Goal: Task Accomplishment & Management: Manage account settings

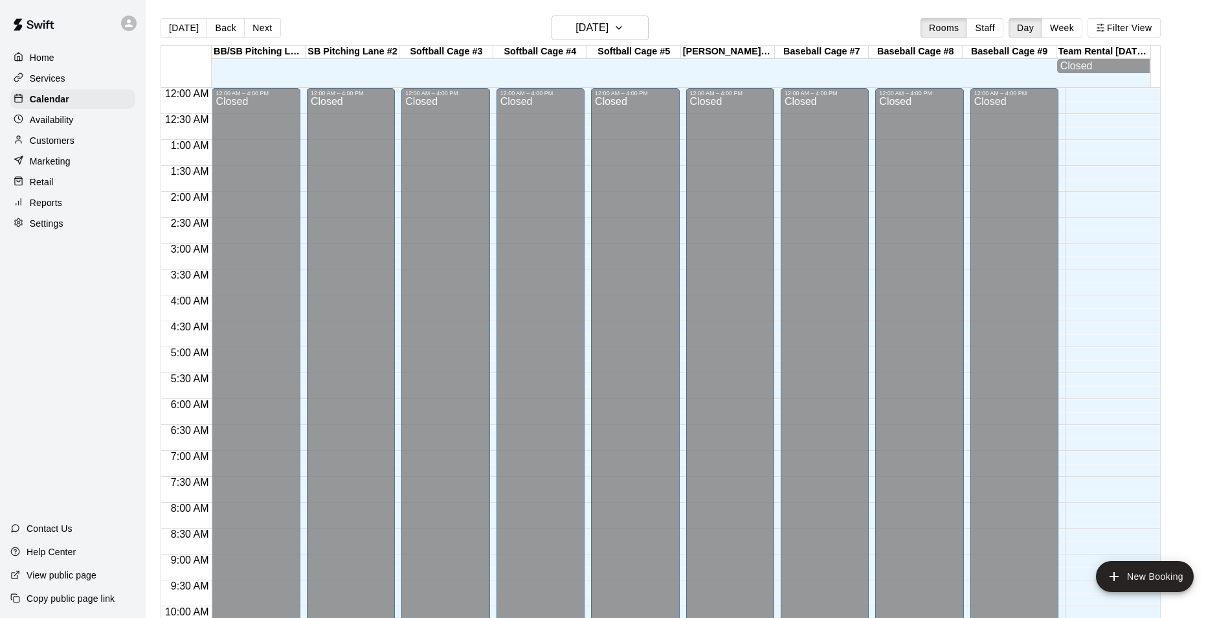
scroll to position [658, 0]
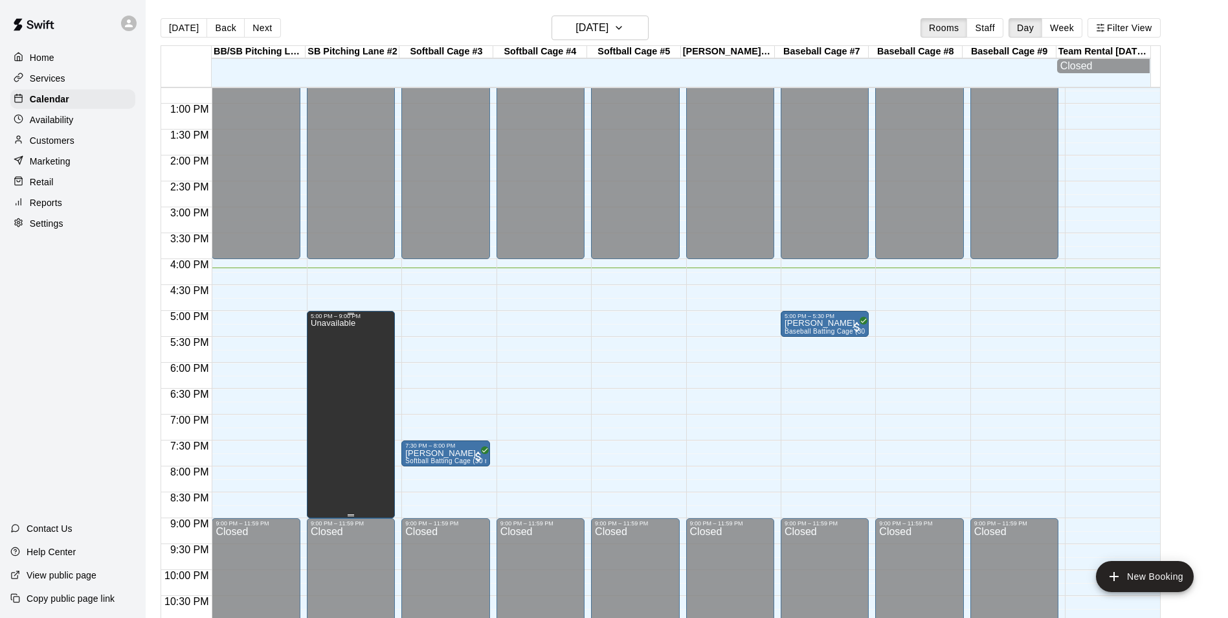
click at [378, 409] on div "Unavailable" at bounding box center [351, 628] width 80 height 618
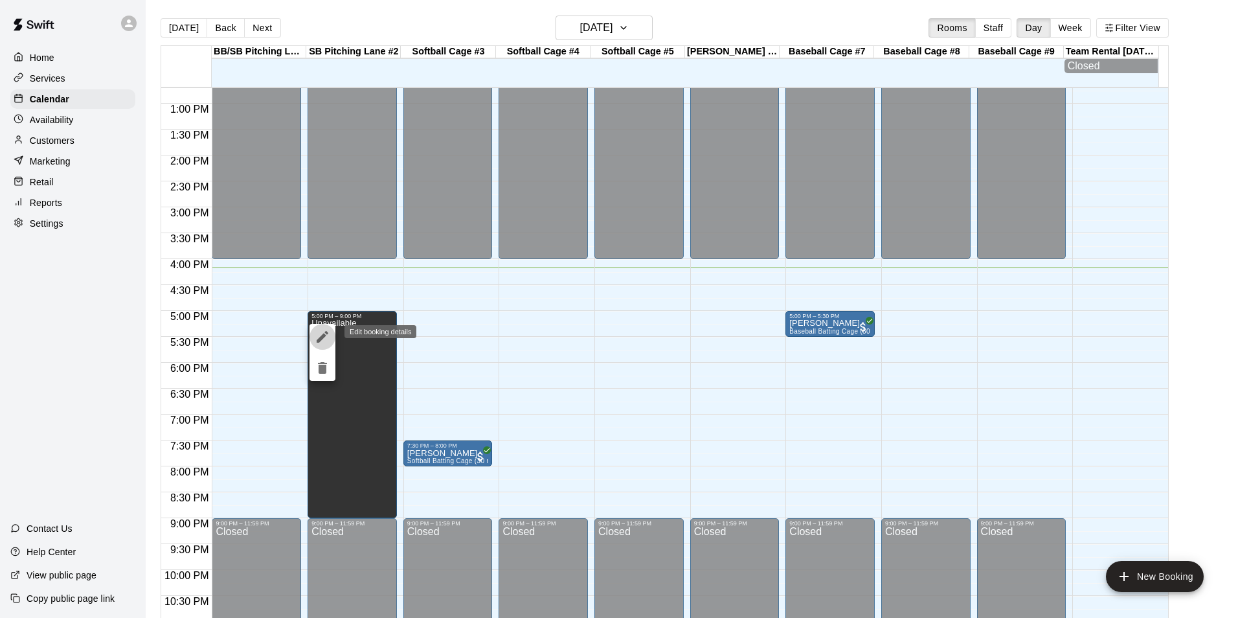
click at [321, 340] on icon "edit" at bounding box center [323, 337] width 12 height 12
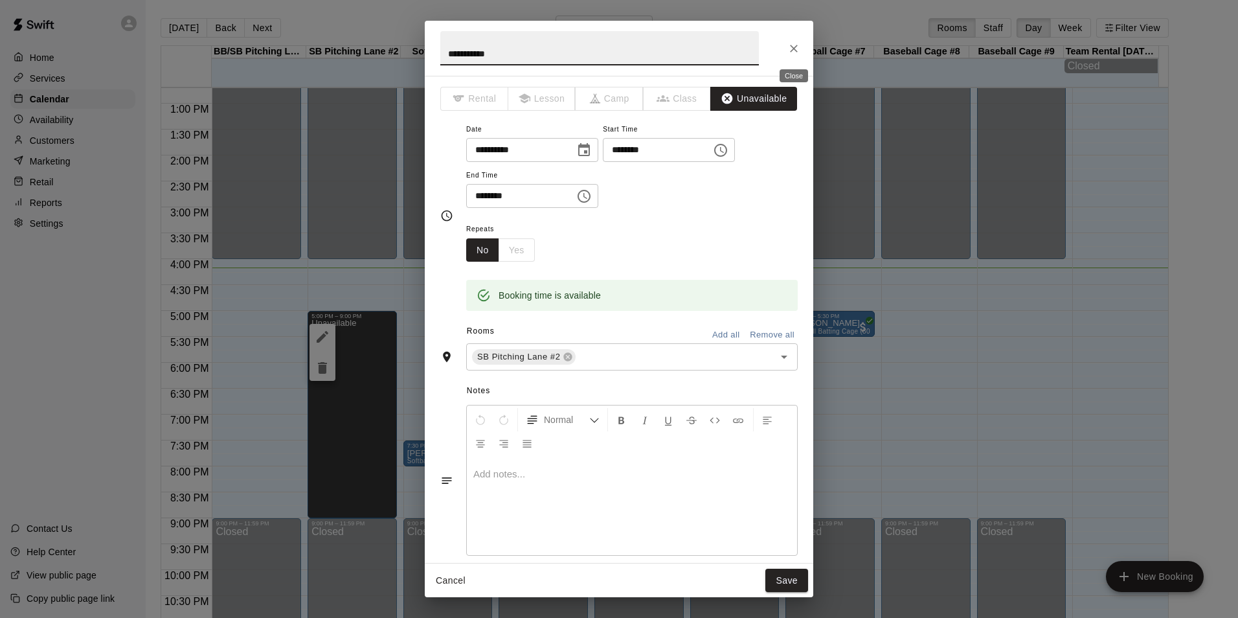
click at [793, 47] on icon "Close" at bounding box center [794, 49] width 8 height 8
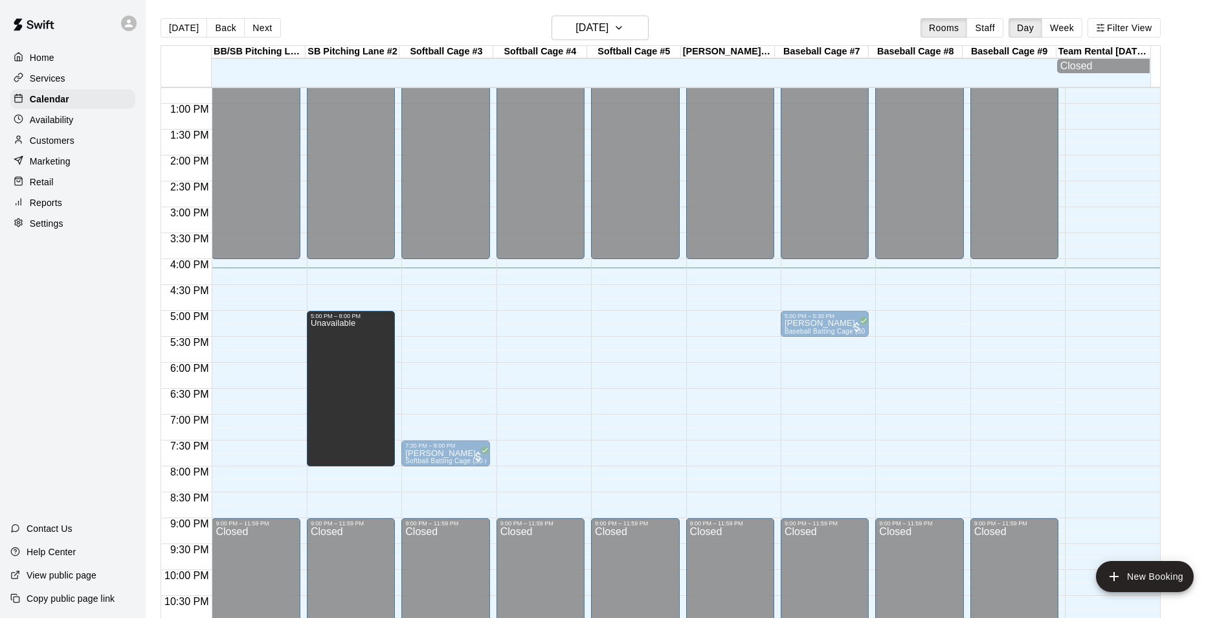
drag, startPoint x: 351, startPoint y: 517, endPoint x: 356, endPoint y: 471, distance: 46.3
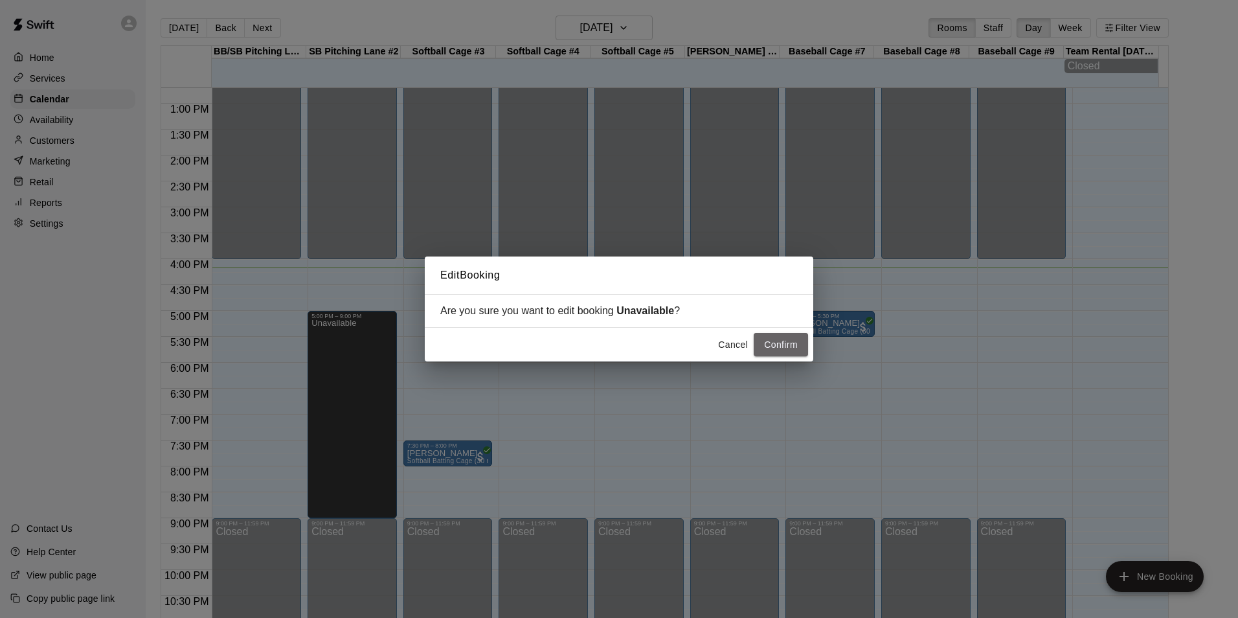
click at [785, 339] on button "Confirm" at bounding box center [781, 345] width 54 height 24
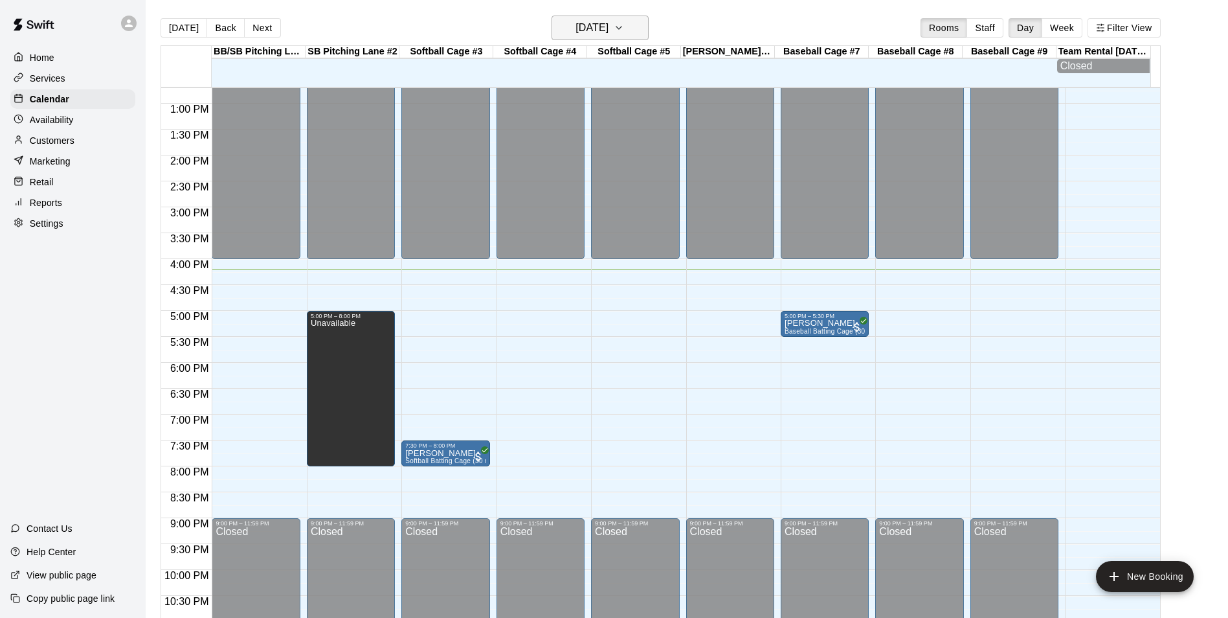
click at [609, 32] on h6 "[DATE]" at bounding box center [592, 28] width 33 height 18
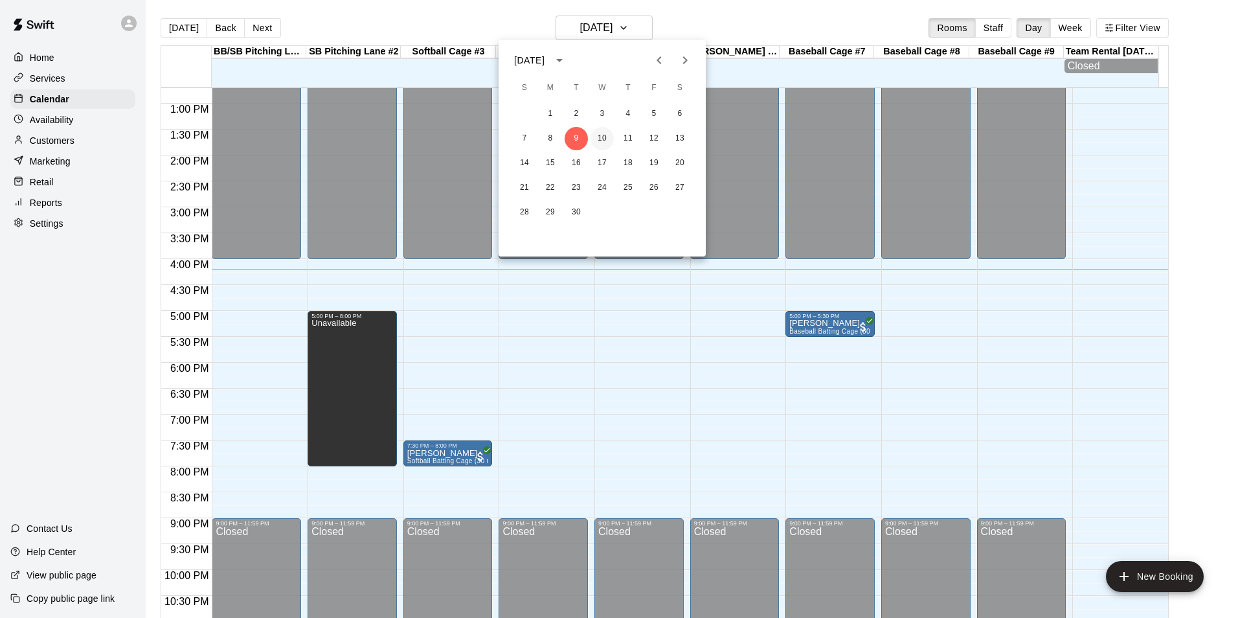
click at [599, 148] on button "10" at bounding box center [602, 138] width 23 height 23
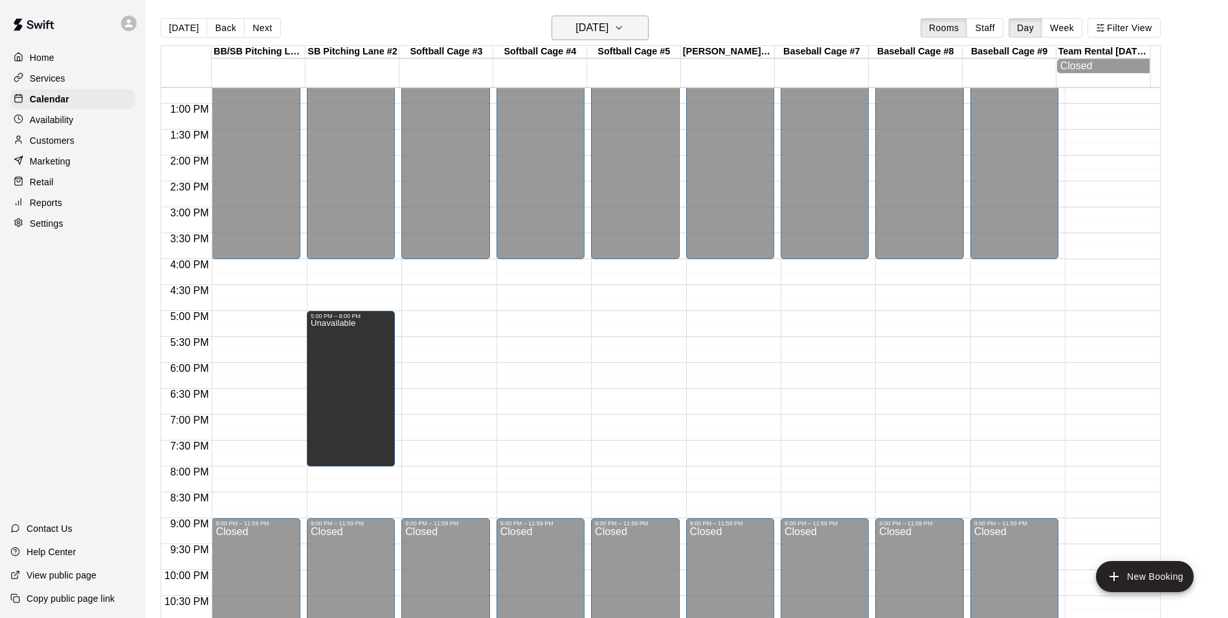
click at [597, 16] on button "[DATE]" at bounding box center [600, 28] width 97 height 25
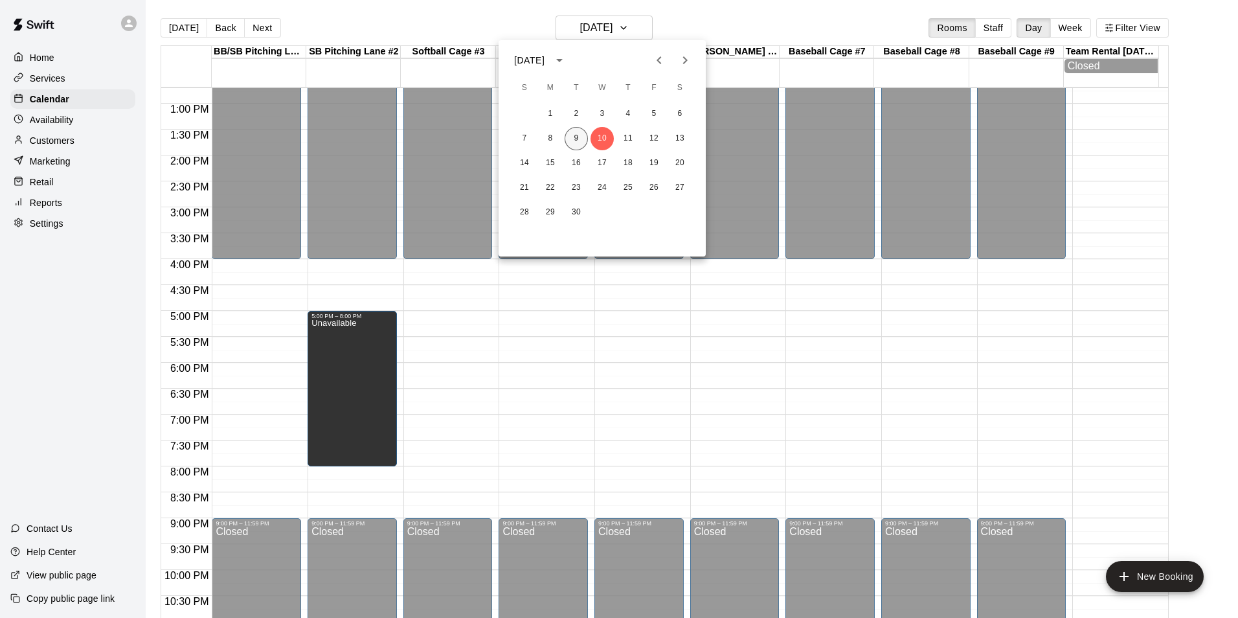
click at [576, 138] on button "9" at bounding box center [576, 138] width 23 height 23
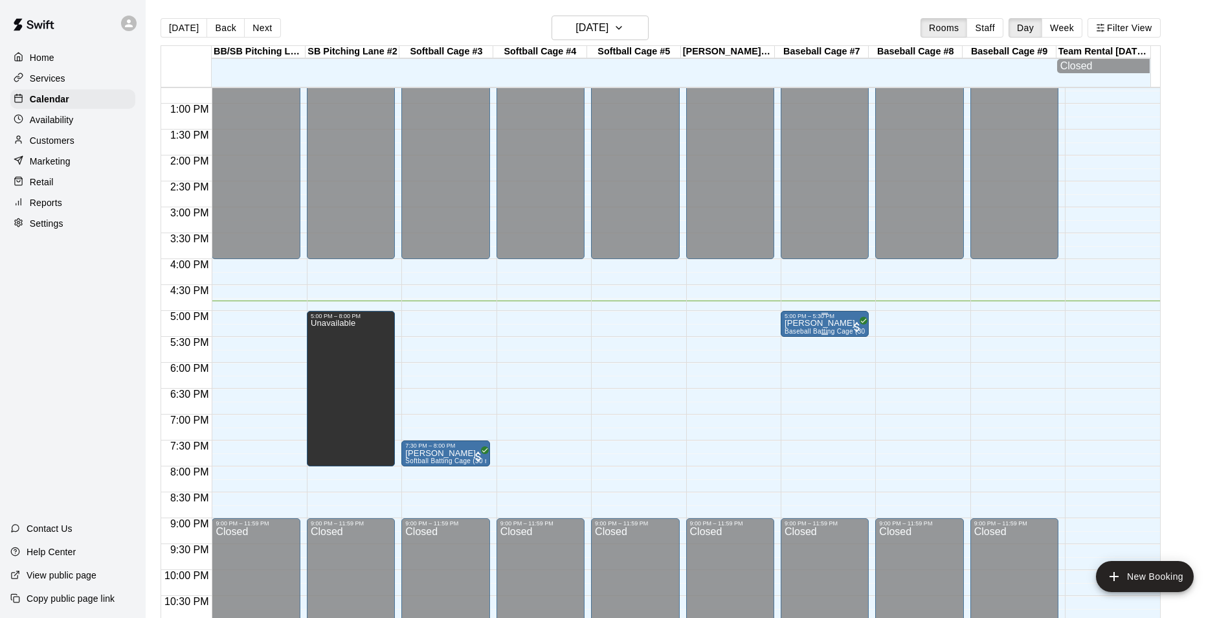
click at [833, 315] on div "5:00 PM – 5:30 PM [PERSON_NAME] Baseball Batting Cage (30 min)" at bounding box center [825, 324] width 88 height 26
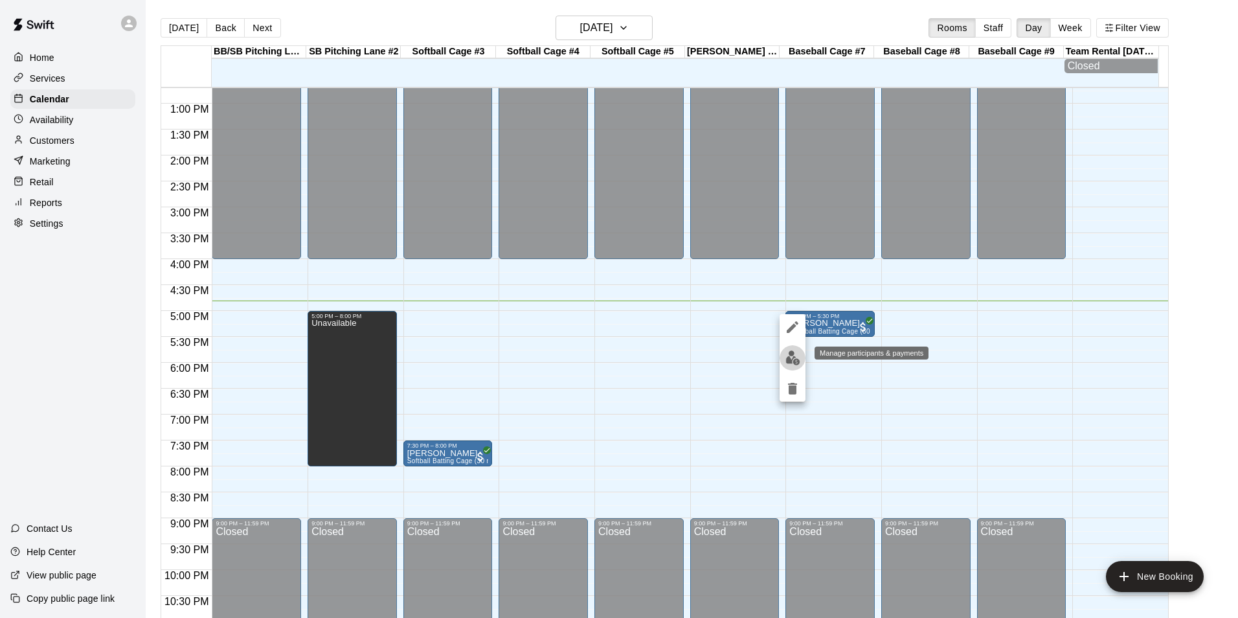
click at [793, 352] on img "edit" at bounding box center [792, 357] width 15 height 15
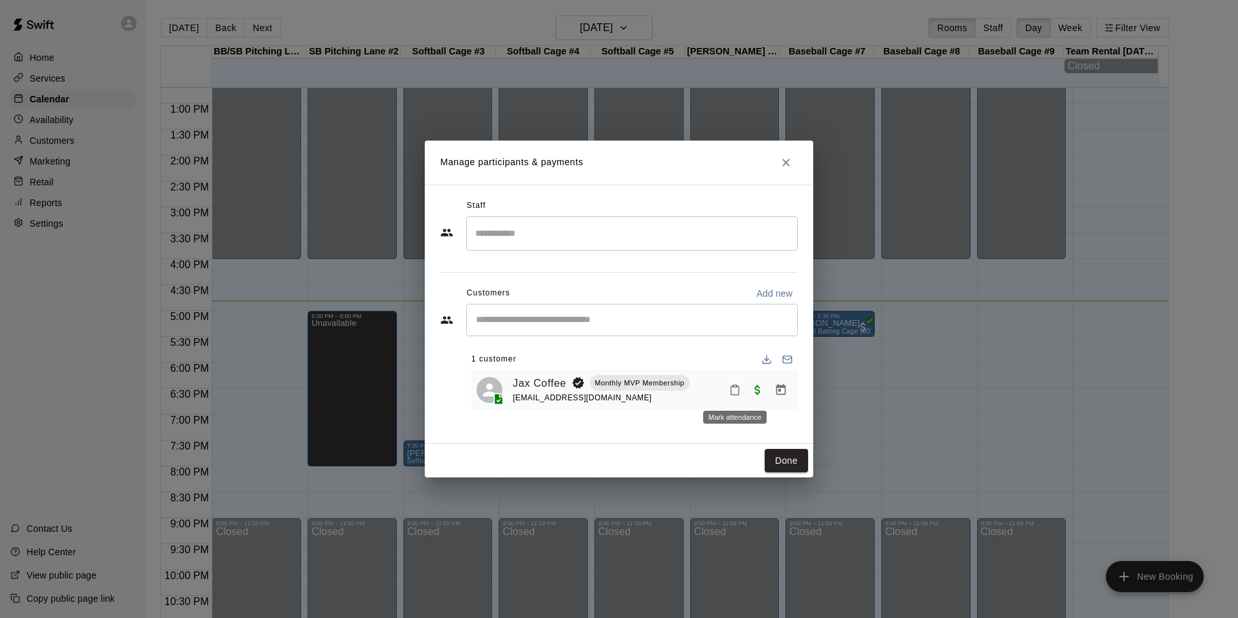
click at [731, 382] on button "Mark attendance" at bounding box center [735, 390] width 22 height 22
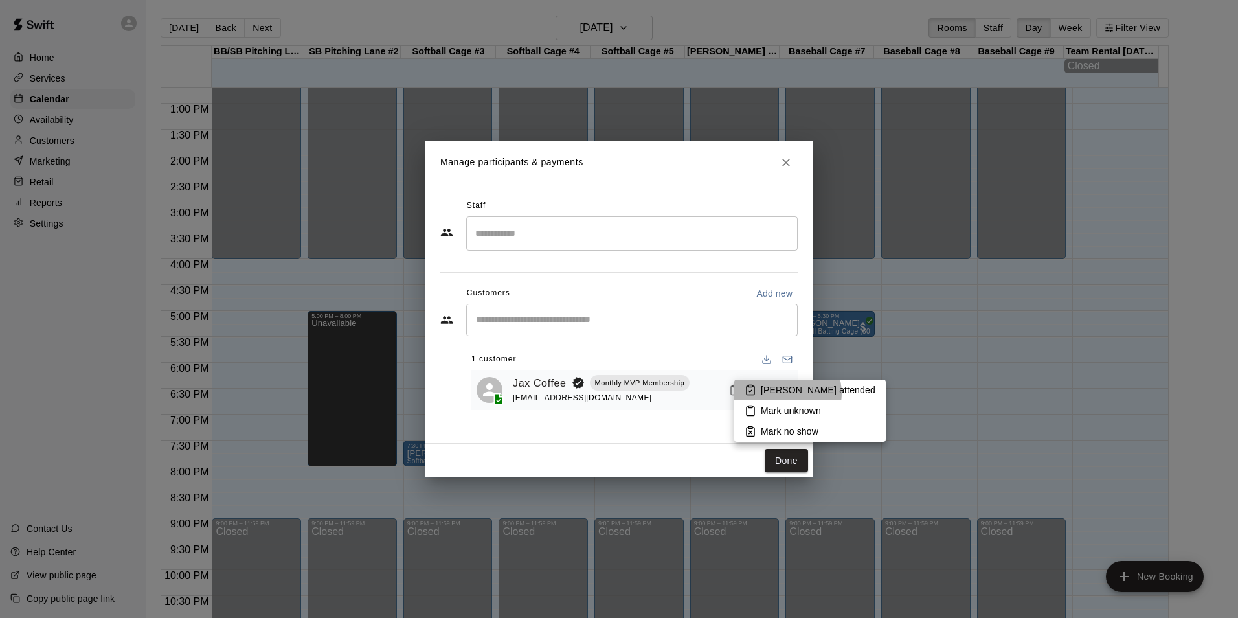
click at [787, 393] on p "[PERSON_NAME] attended" at bounding box center [818, 389] width 115 height 13
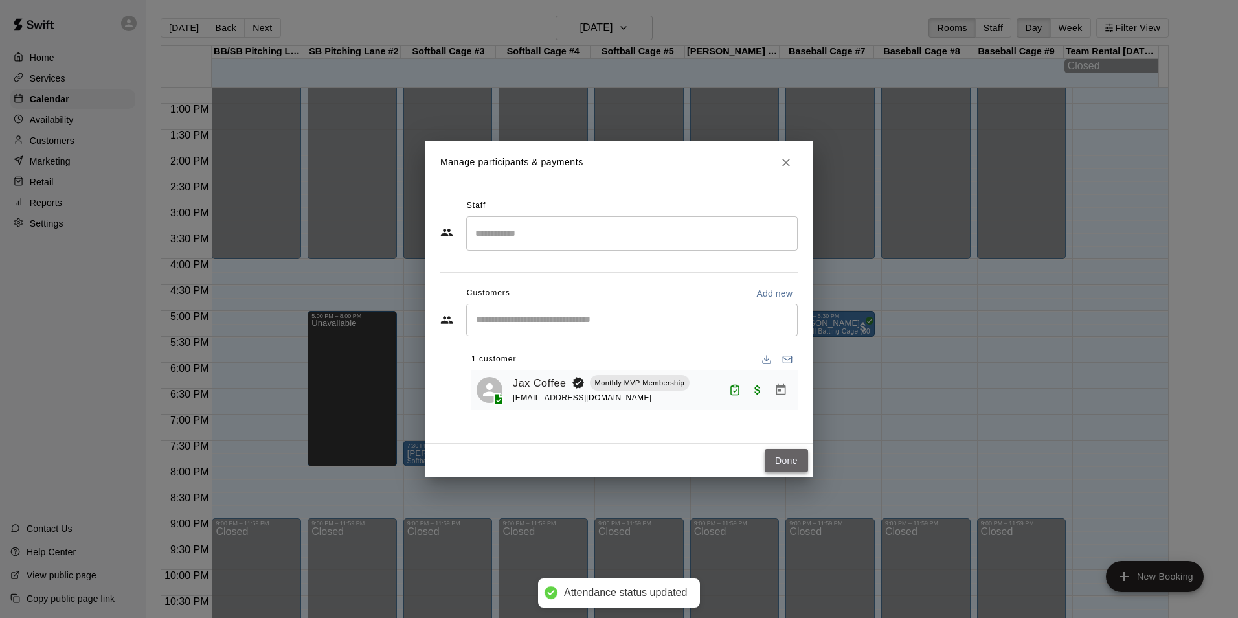
click at [798, 453] on button "Done" at bounding box center [786, 461] width 43 height 24
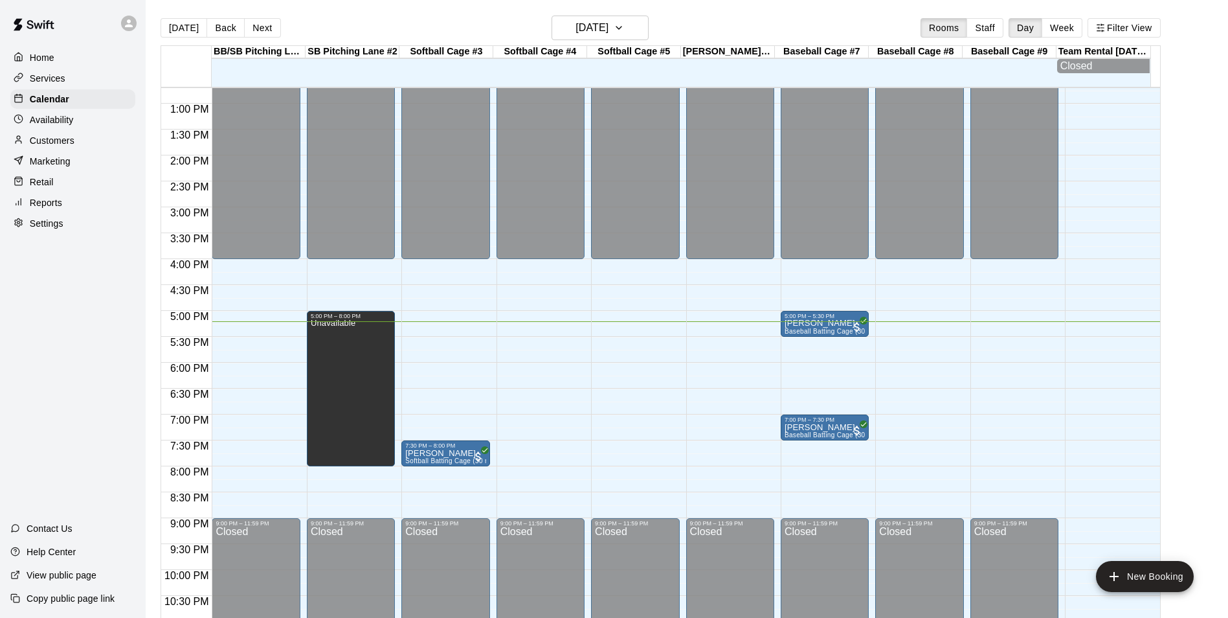
click at [918, 317] on div "12:00 AM – 4:00 PM Closed 9:00 PM – 11:59 PM Closed" at bounding box center [919, 51] width 88 height 1243
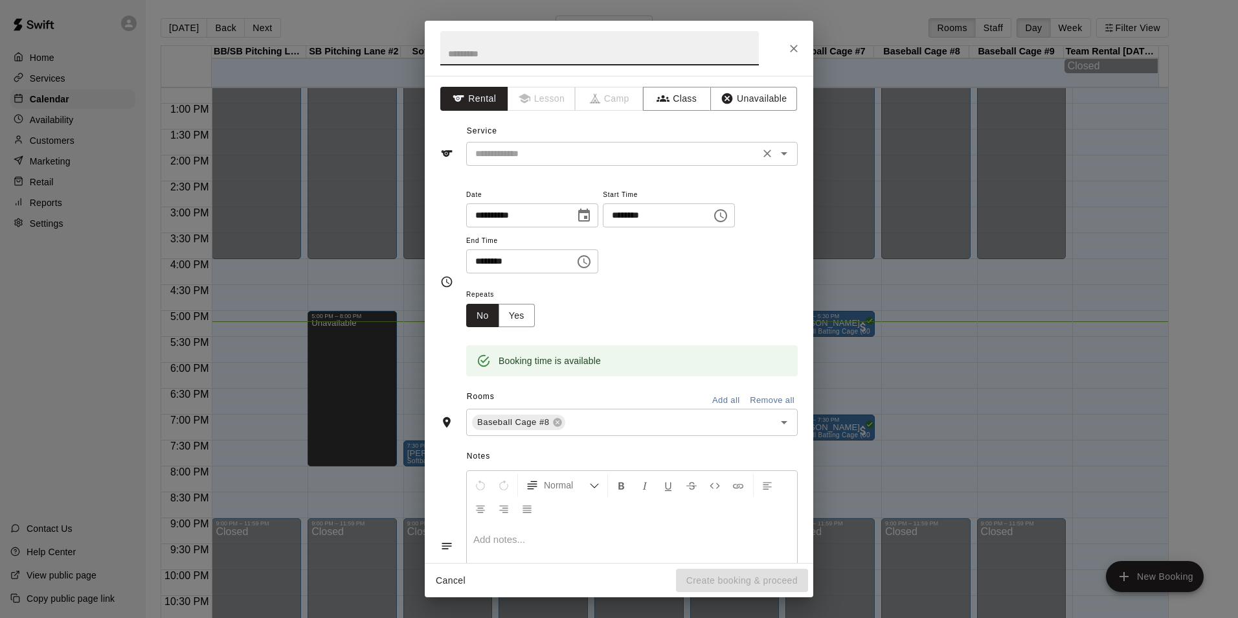
click at [676, 157] on input "text" at bounding box center [613, 154] width 286 height 16
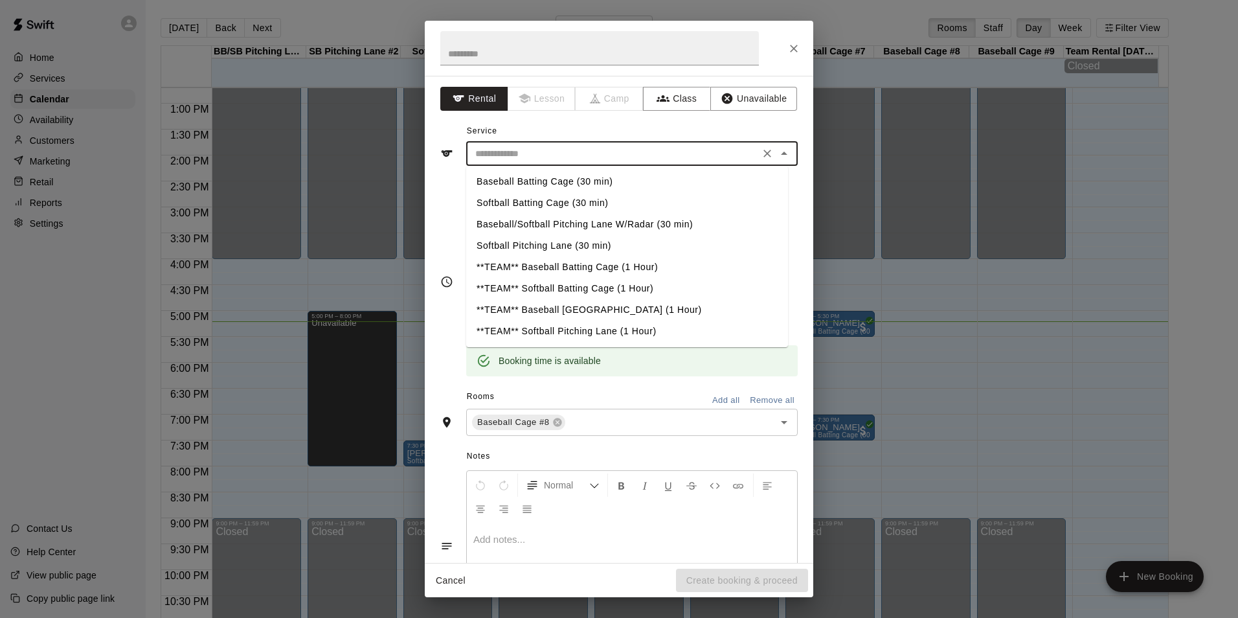
click at [548, 174] on li "Baseball Batting Cage (30 min)" at bounding box center [627, 181] width 322 height 21
type input "**********"
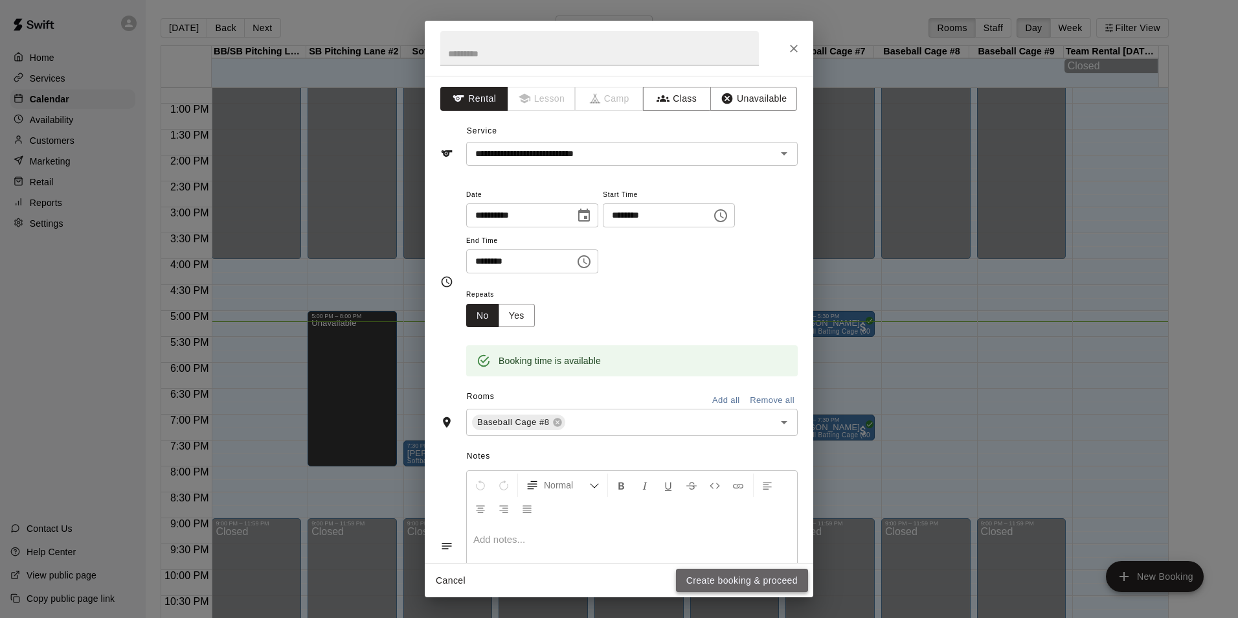
click at [777, 573] on button "Create booking & proceed" at bounding box center [742, 581] width 132 height 24
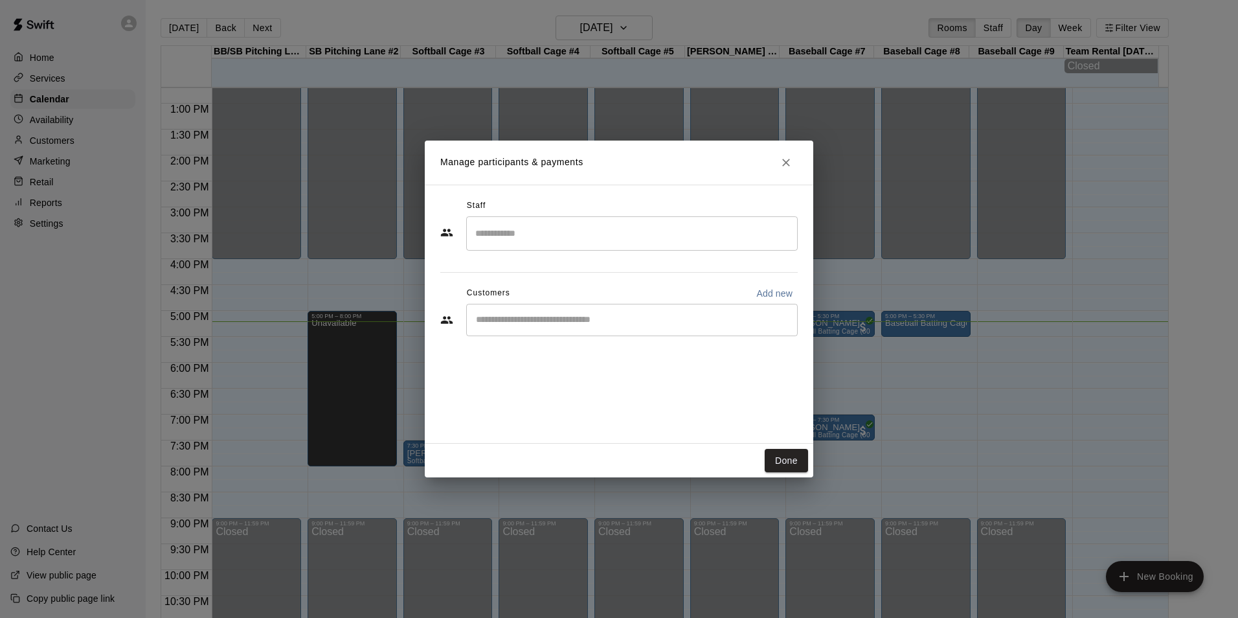
click at [612, 328] on div "​" at bounding box center [632, 320] width 332 height 32
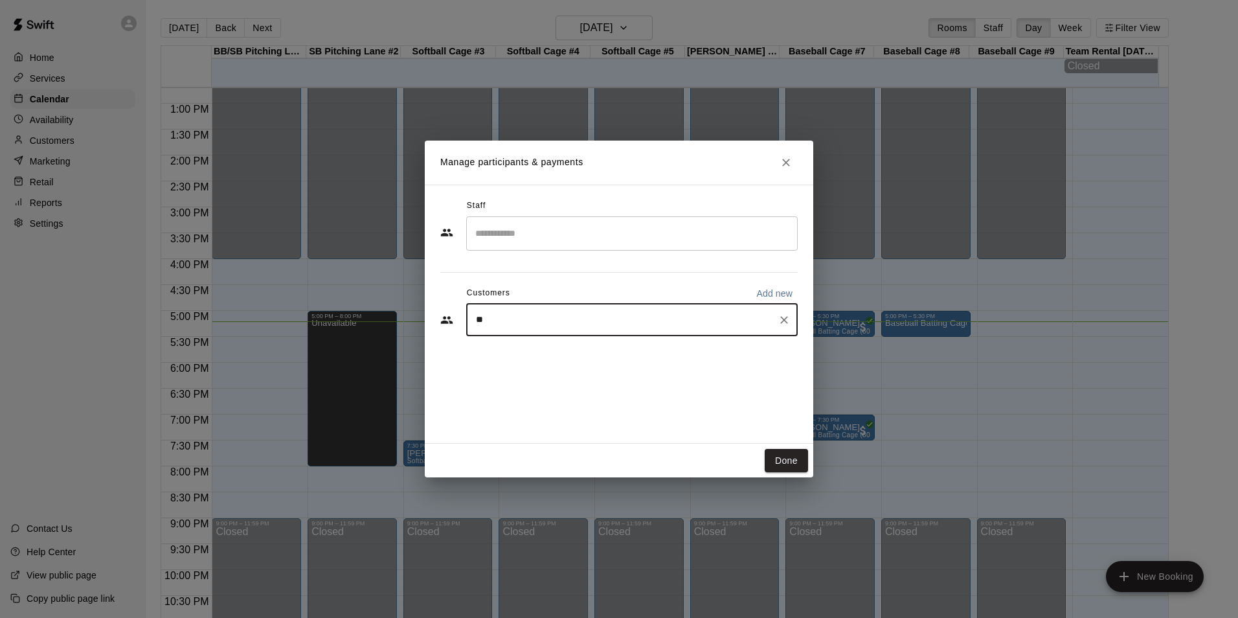
type input "*"
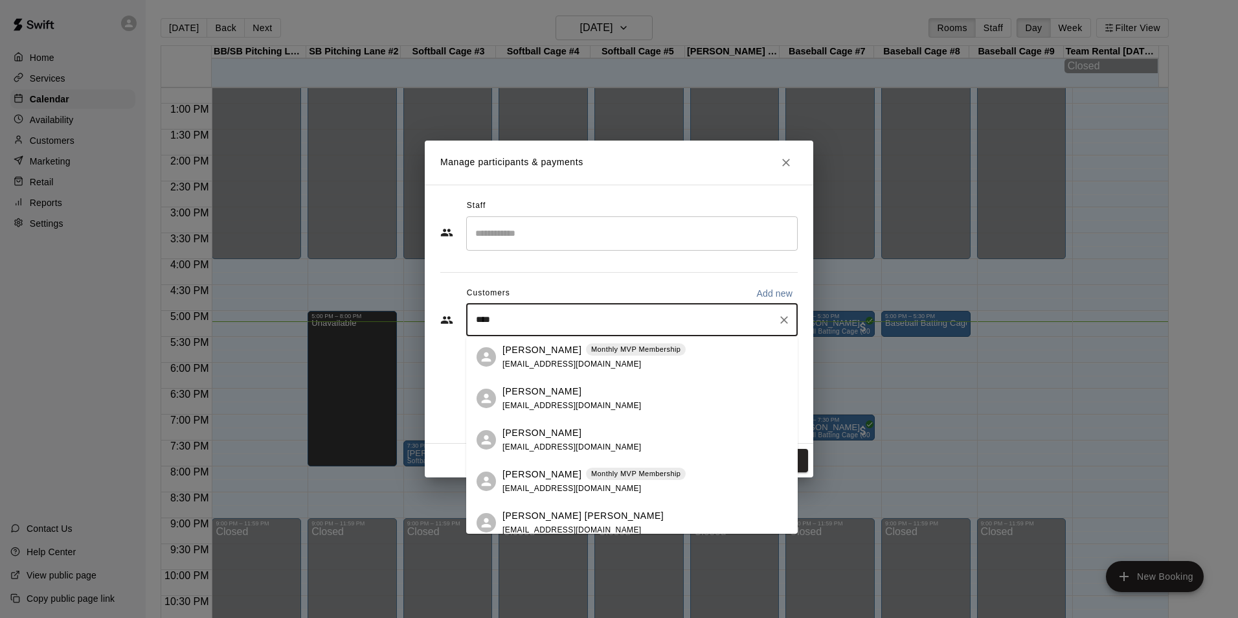
type input "*****"
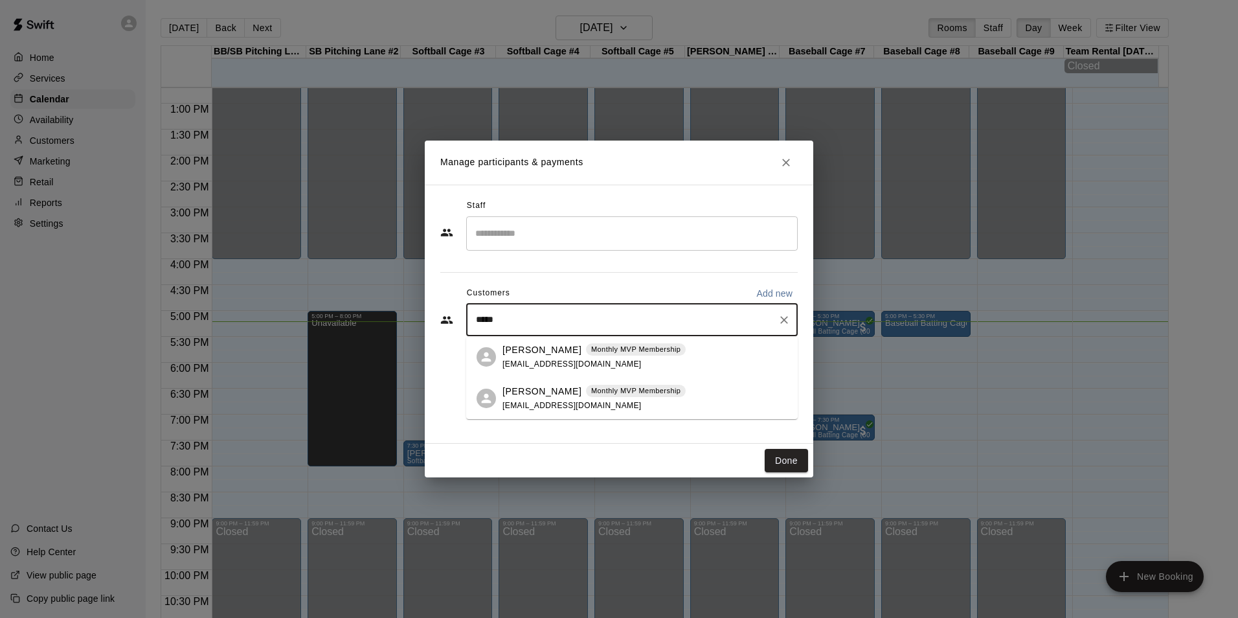
click at [521, 344] on p "[PERSON_NAME]" at bounding box center [542, 350] width 79 height 14
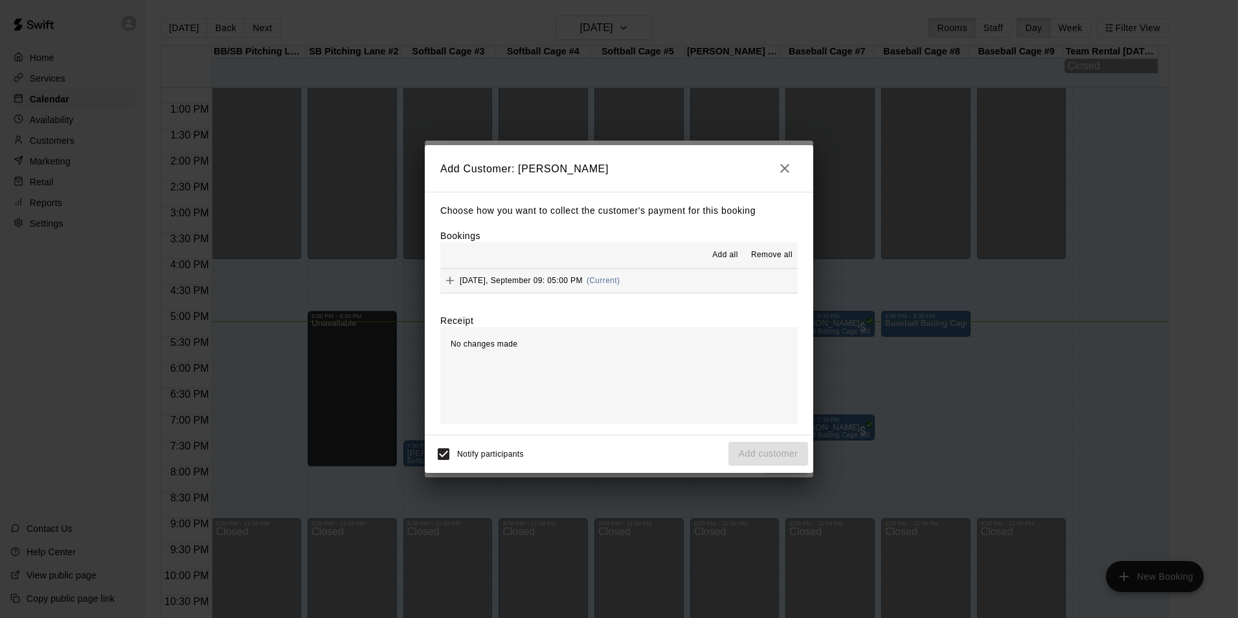
click at [675, 269] on button "[DATE], September 09: 05:00 PM (Current)" at bounding box center [618, 281] width 357 height 24
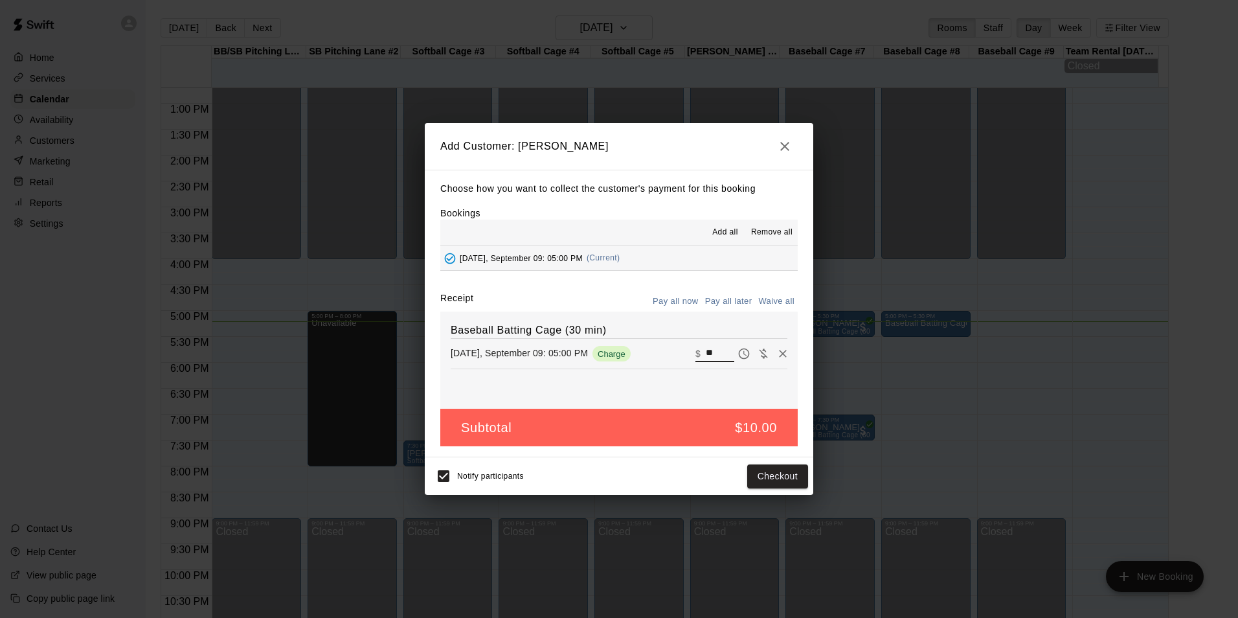
click at [706, 350] on input "**" at bounding box center [720, 353] width 28 height 17
type input "*"
click at [784, 477] on button "Add customer" at bounding box center [768, 476] width 80 height 24
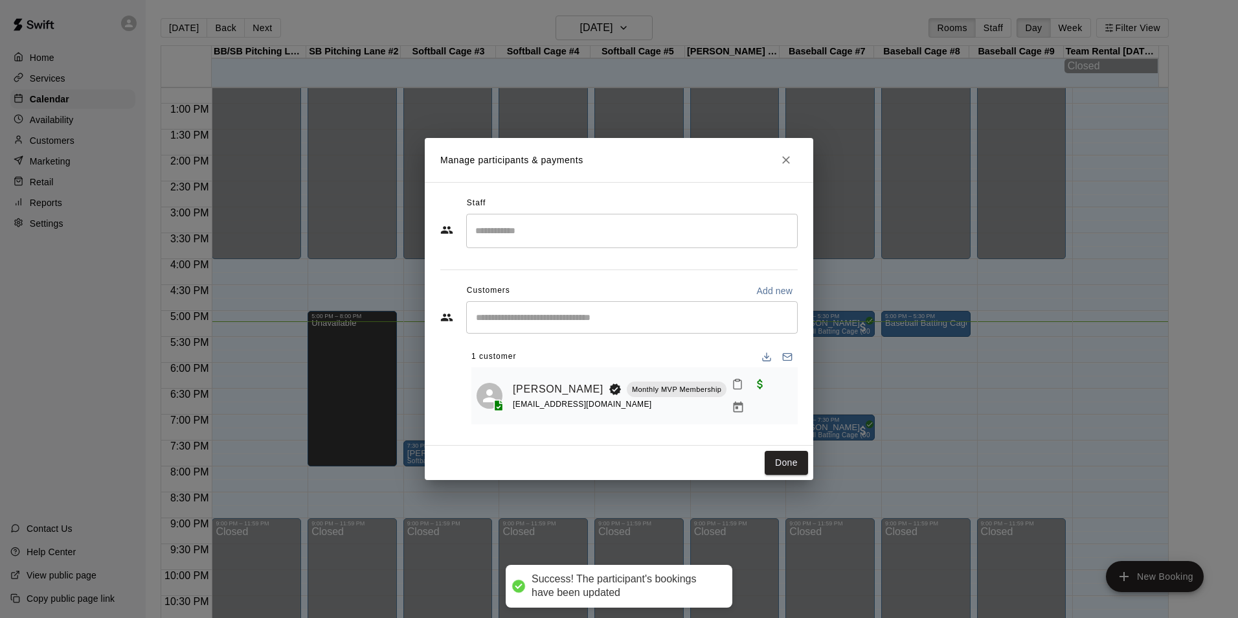
click at [734, 390] on icon "Mark attendance" at bounding box center [738, 384] width 12 height 12
click at [760, 392] on icon at bounding box center [756, 395] width 12 height 12
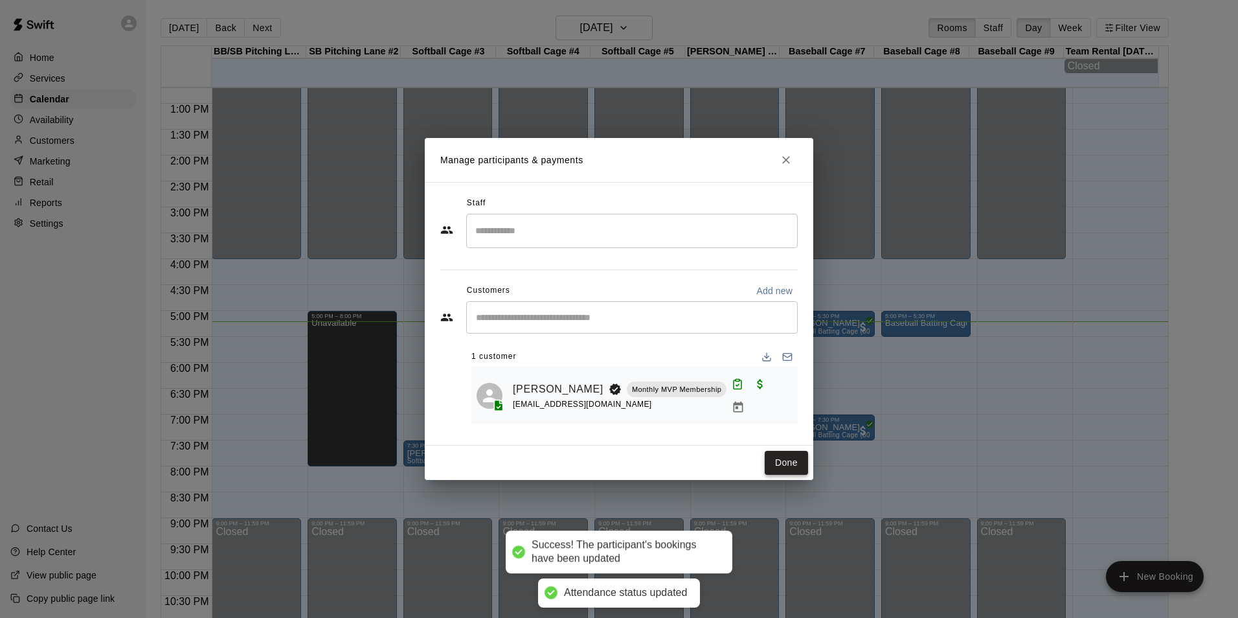
click at [782, 451] on button "Done" at bounding box center [786, 463] width 43 height 24
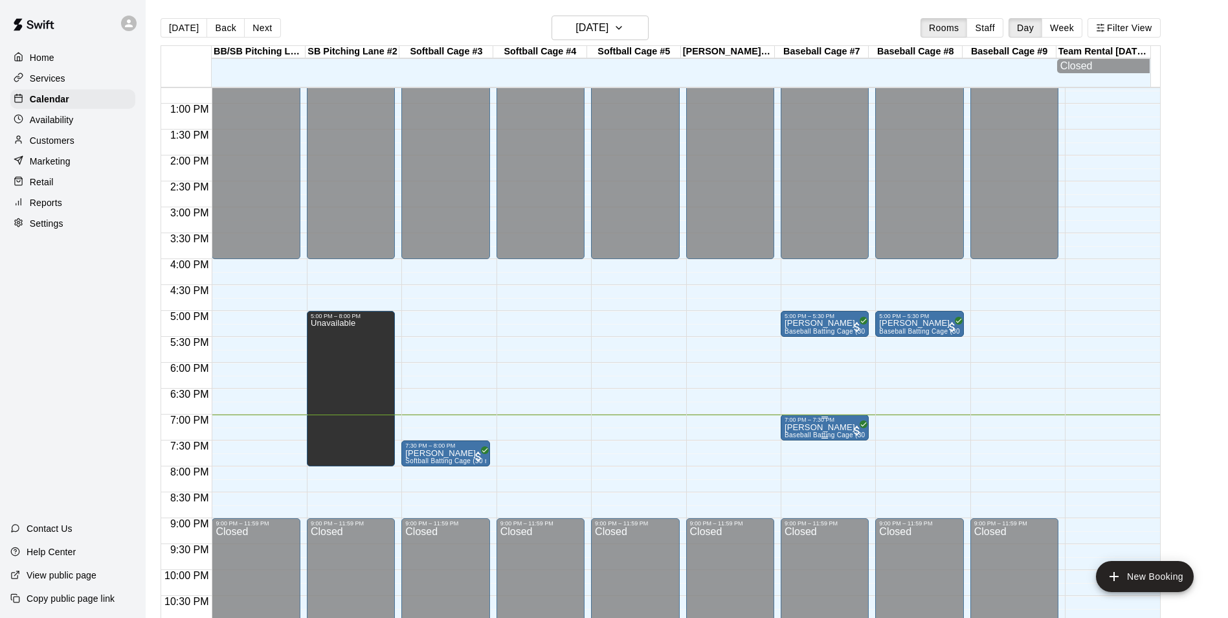
drag, startPoint x: 832, startPoint y: 433, endPoint x: 809, endPoint y: 435, distance: 23.3
click at [796, 475] on img "edit" at bounding box center [796, 471] width 15 height 15
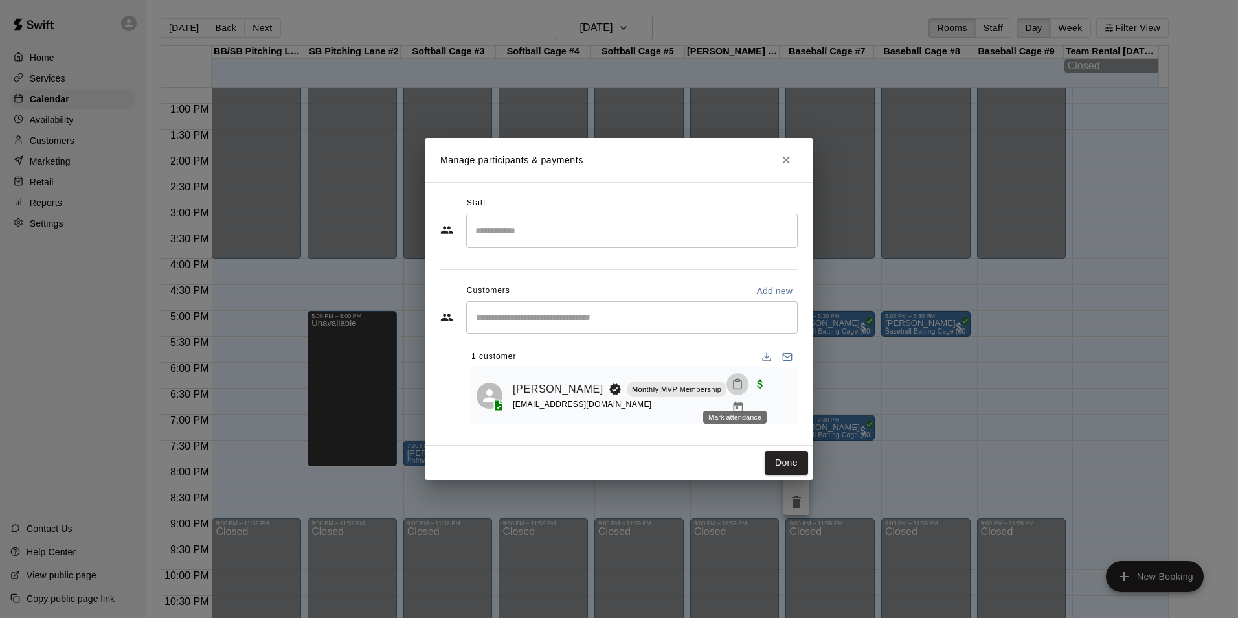
click at [732, 390] on icon "Mark attendance" at bounding box center [738, 384] width 12 height 12
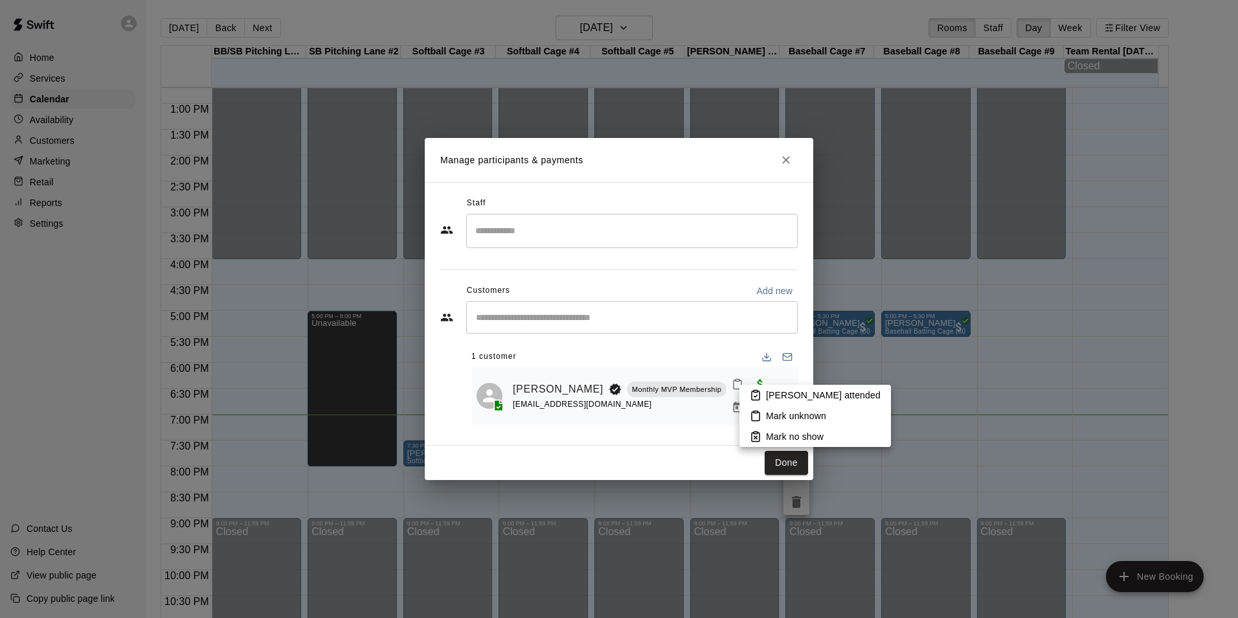
click at [782, 391] on p "[PERSON_NAME] attended" at bounding box center [823, 395] width 115 height 13
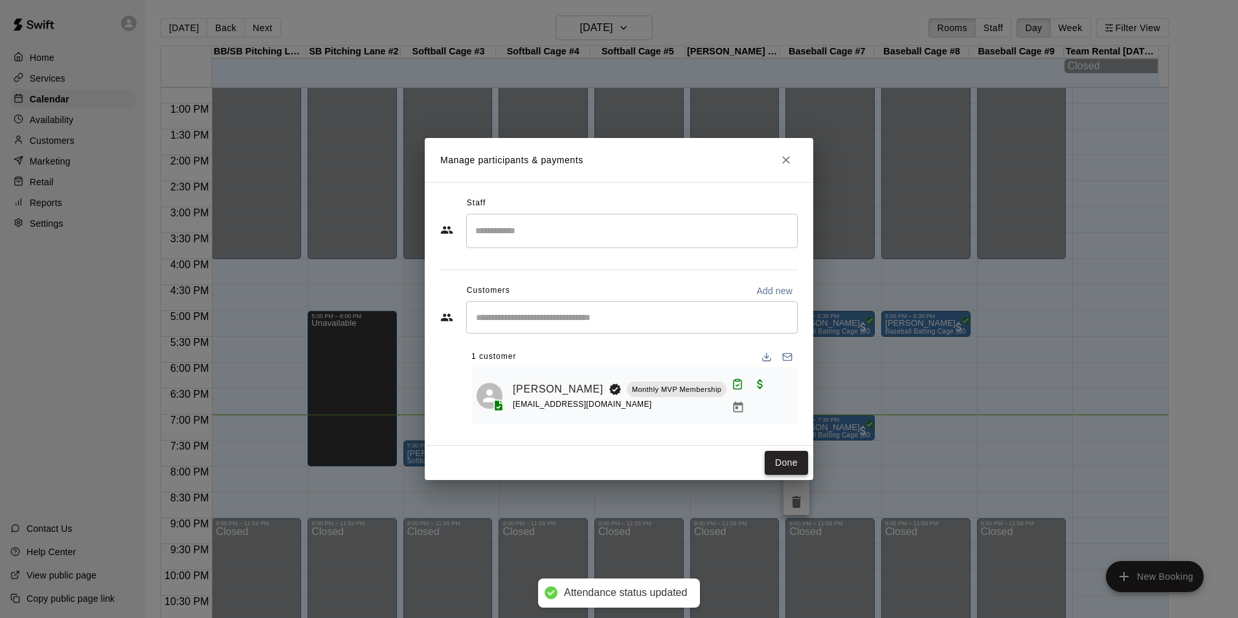
click at [789, 455] on button "Done" at bounding box center [786, 463] width 43 height 24
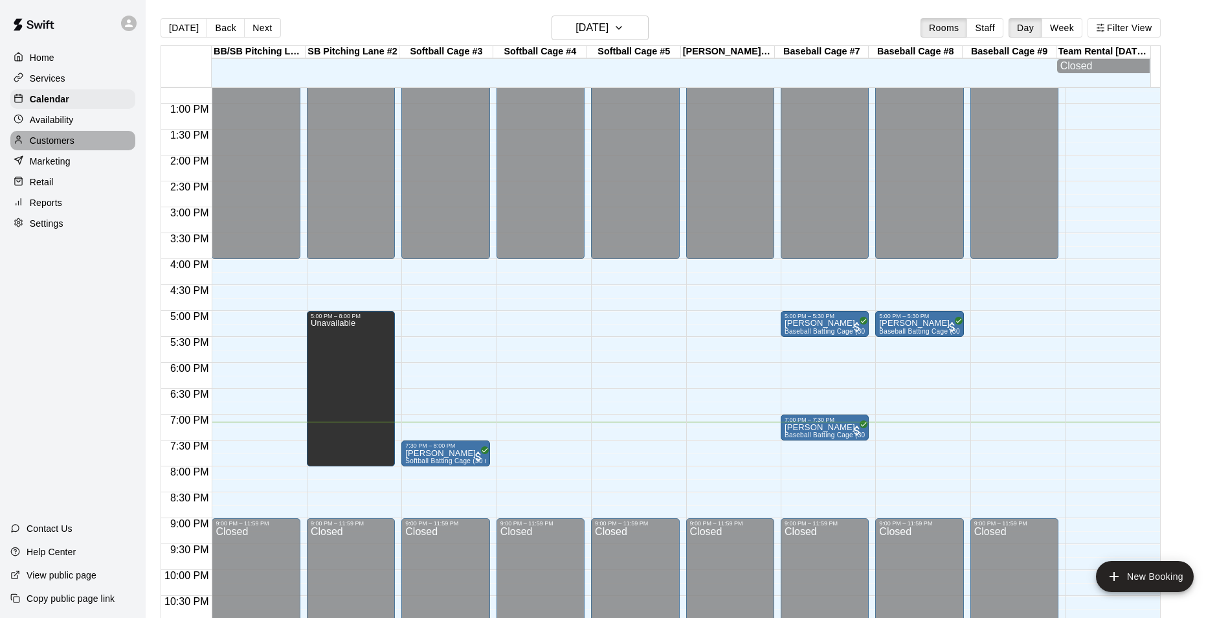
click at [83, 138] on div "Customers" at bounding box center [72, 140] width 125 height 19
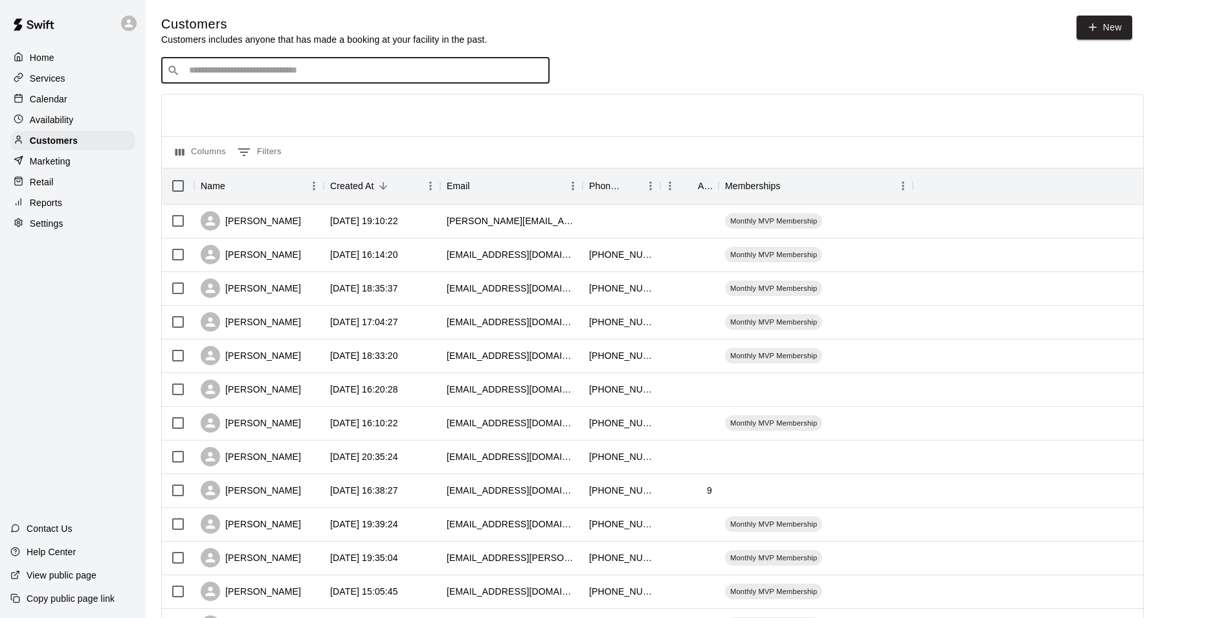
click at [390, 75] on input "Search customers by name or email" at bounding box center [364, 70] width 359 height 13
type input "*"
type input "******"
click at [324, 113] on div "[PERSON_NAME] Monthly MVP Membership [EMAIL_ADDRESS][DOMAIN_NAME]" at bounding box center [289, 107] width 183 height 28
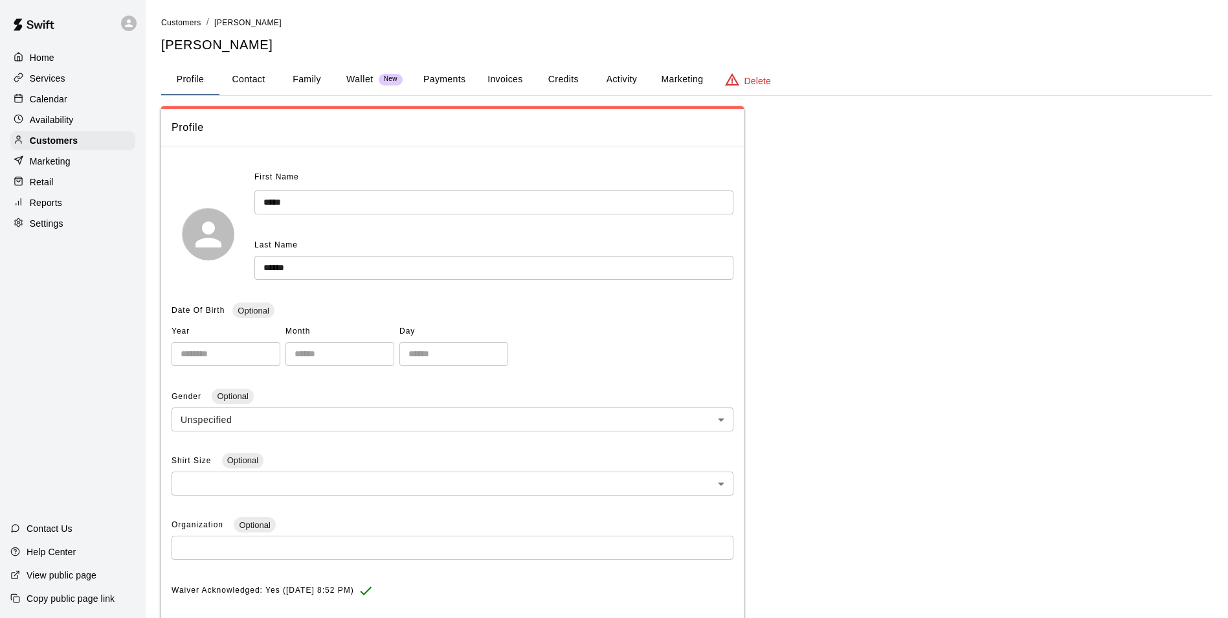
click at [427, 77] on button "Payments" at bounding box center [444, 79] width 63 height 31
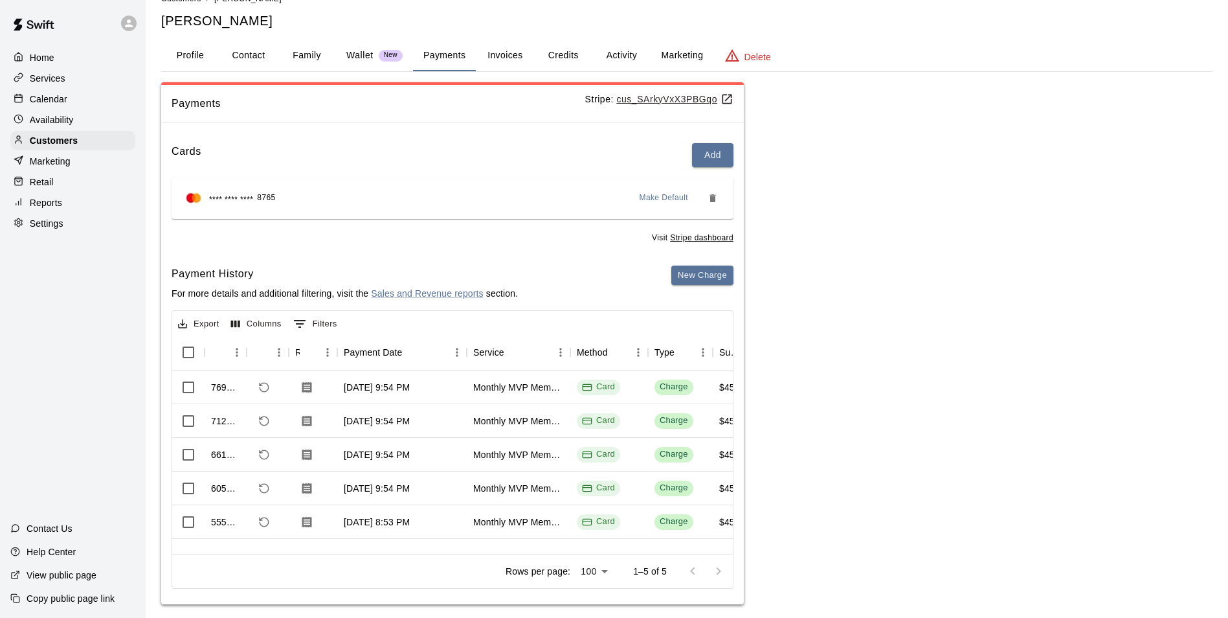
scroll to position [36, 0]
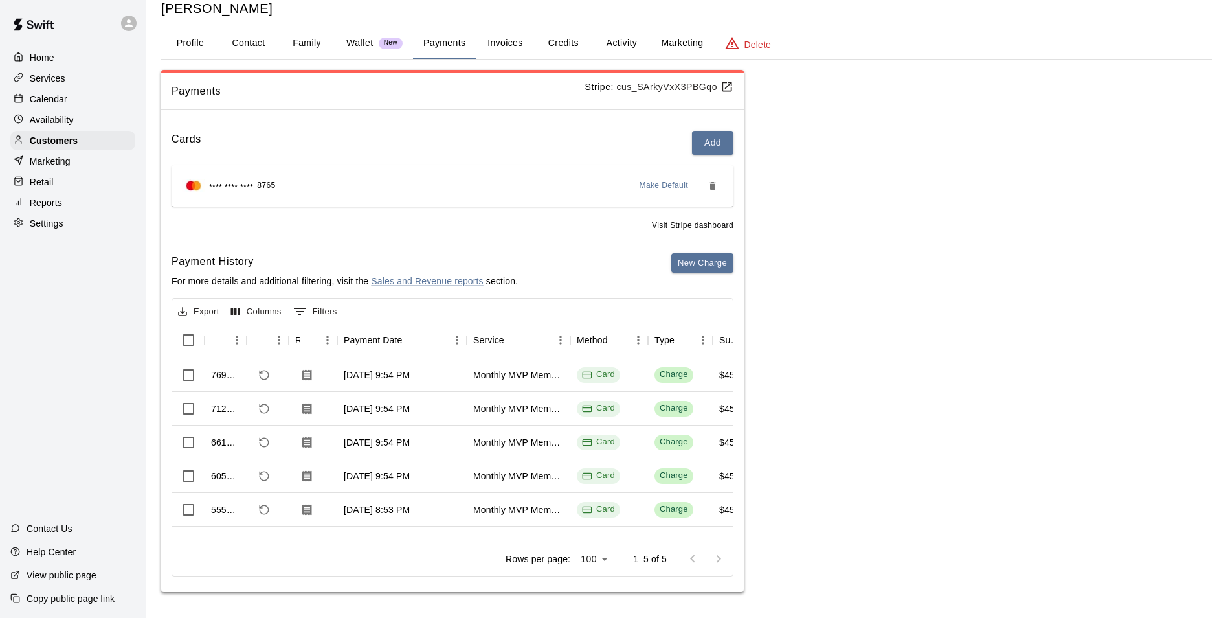
click at [561, 34] on button "Credits" at bounding box center [563, 43] width 58 height 31
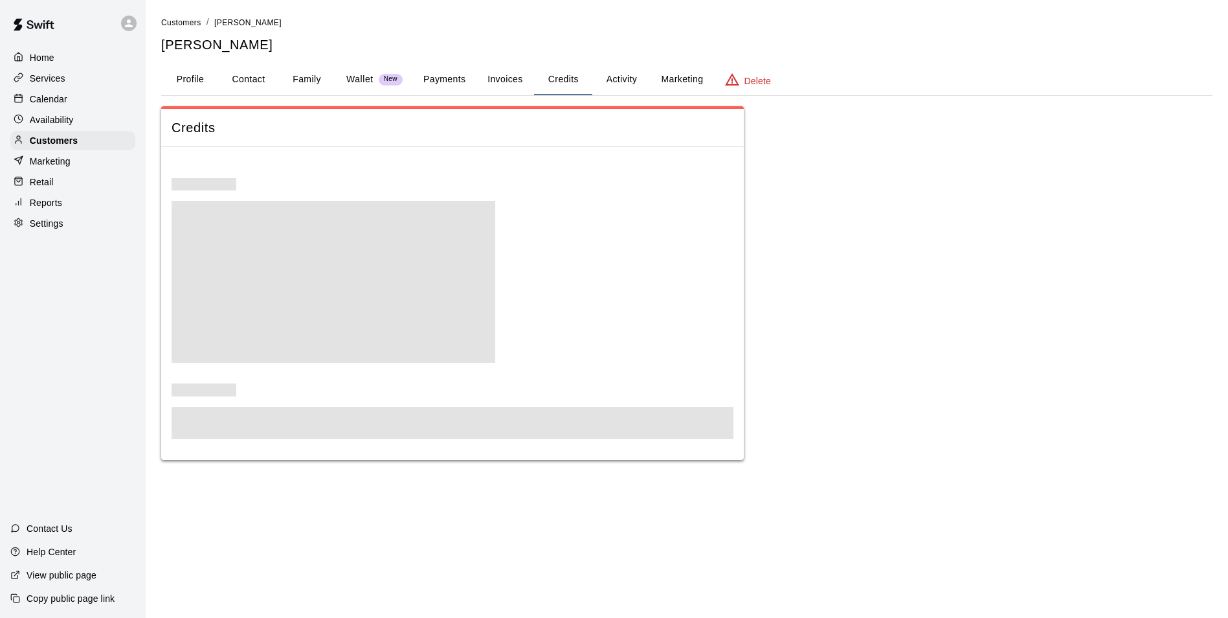
scroll to position [0, 0]
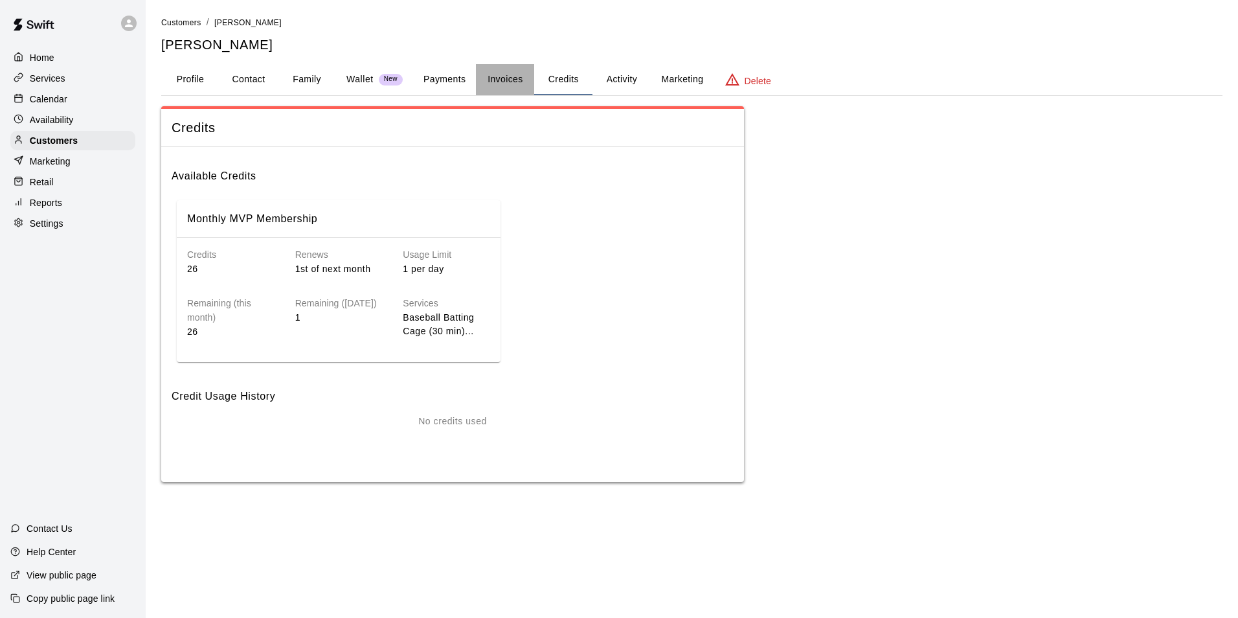
click at [518, 71] on button "Invoices" at bounding box center [505, 79] width 58 height 31
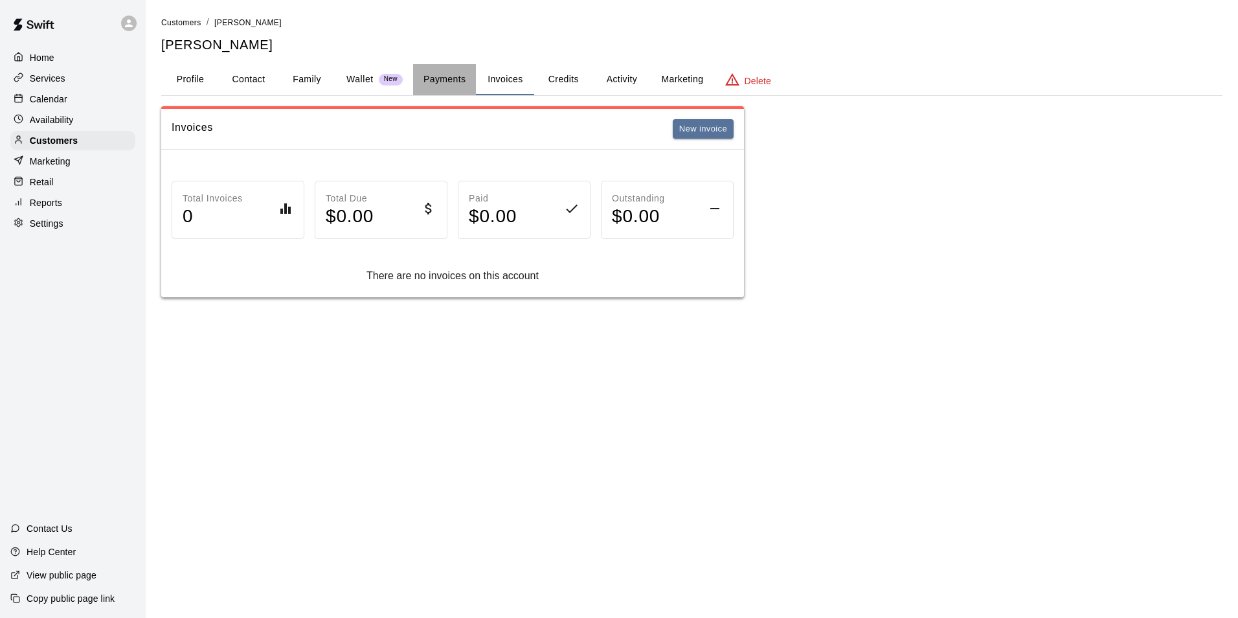
click at [446, 87] on button "Payments" at bounding box center [444, 79] width 63 height 31
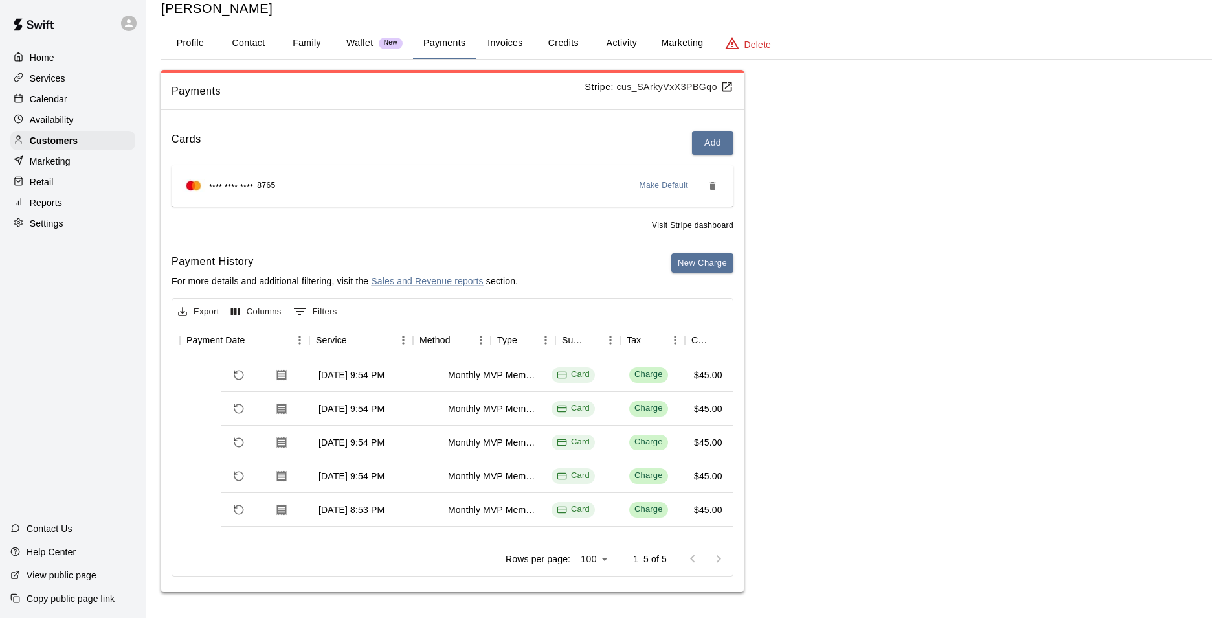
scroll to position [4, 0]
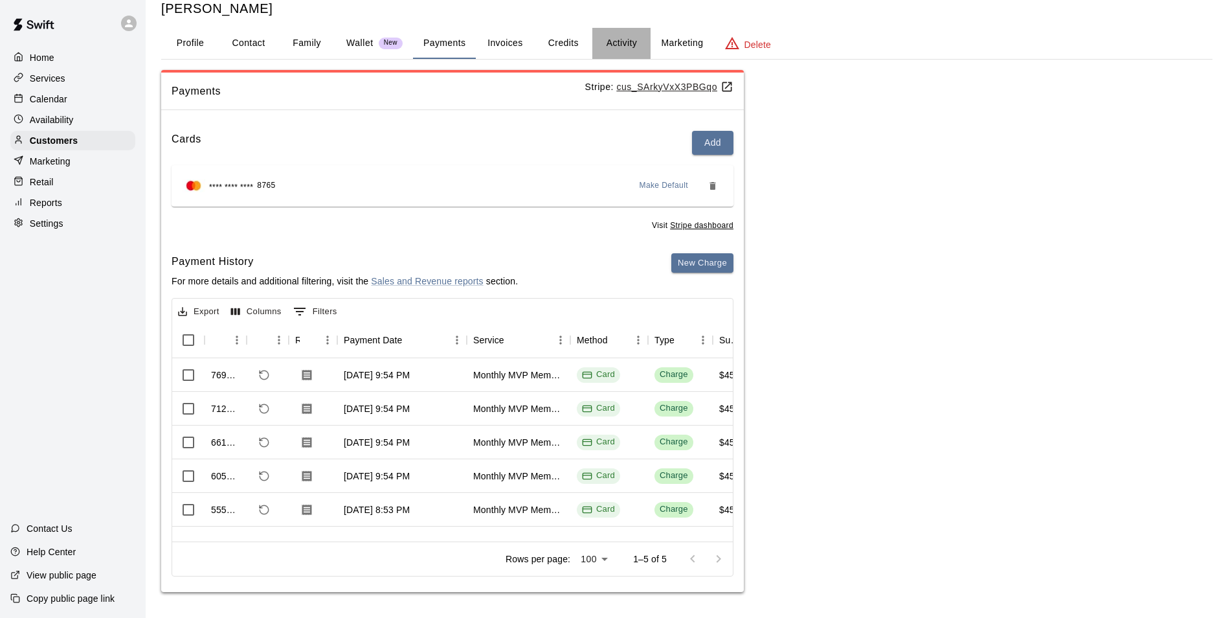
click at [596, 36] on button "Activity" at bounding box center [622, 43] width 58 height 31
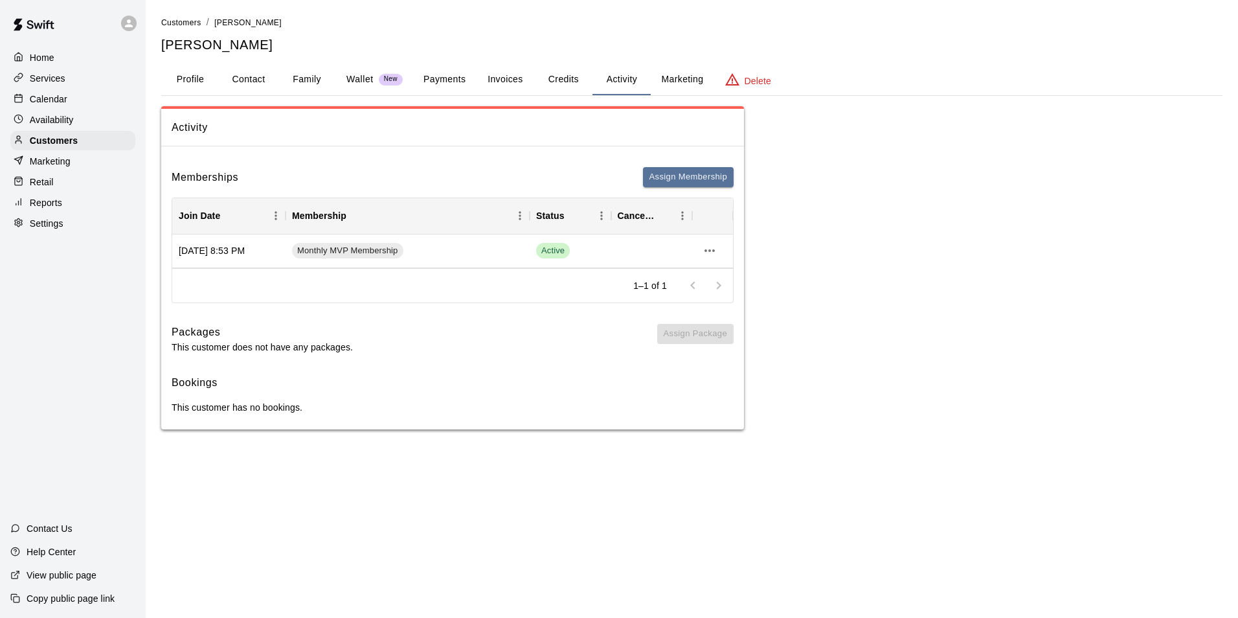
click at [505, 82] on button "Invoices" at bounding box center [505, 79] width 58 height 31
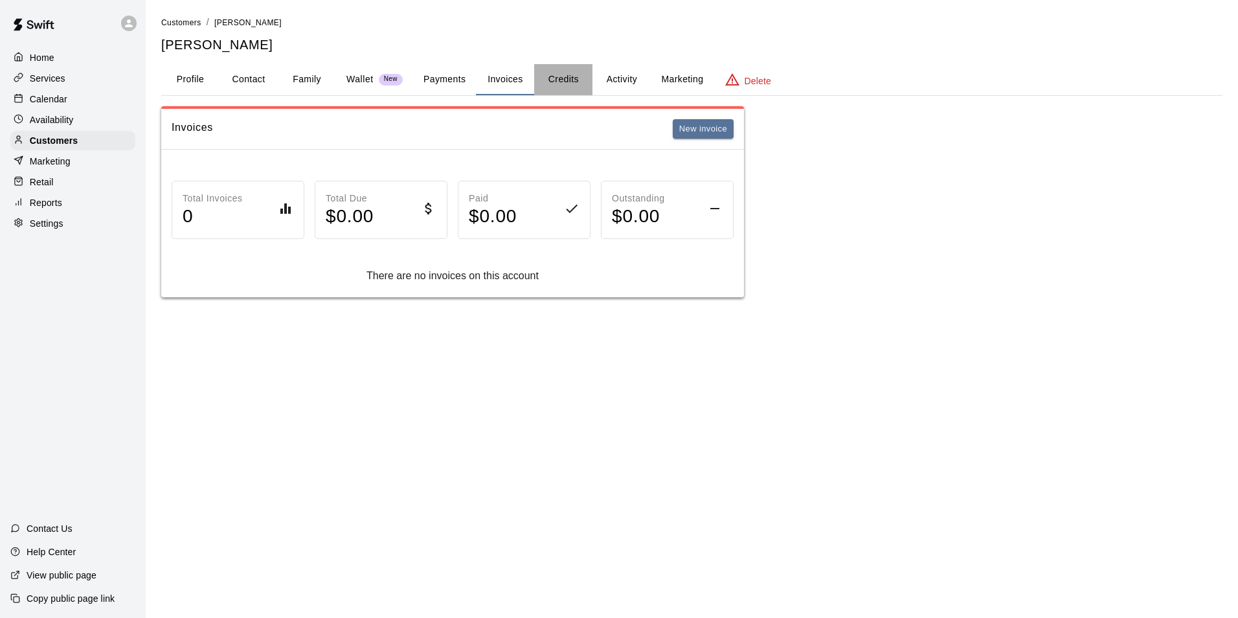
click at [569, 76] on button "Credits" at bounding box center [563, 79] width 58 height 31
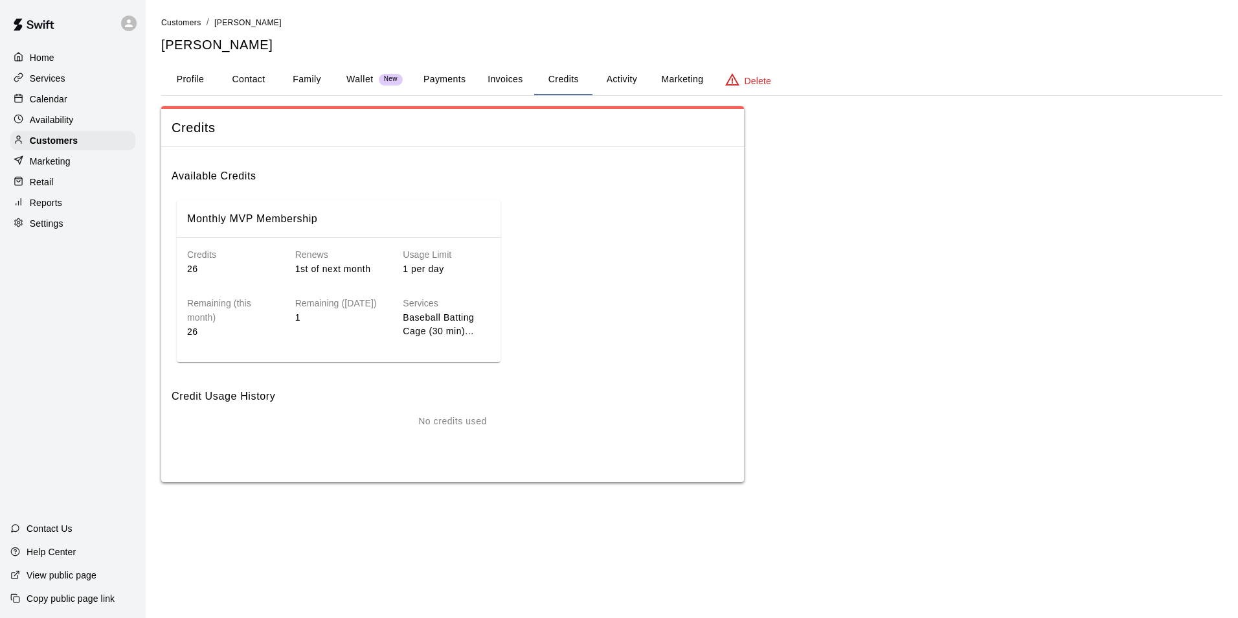
click at [616, 72] on button "Activity" at bounding box center [622, 79] width 58 height 31
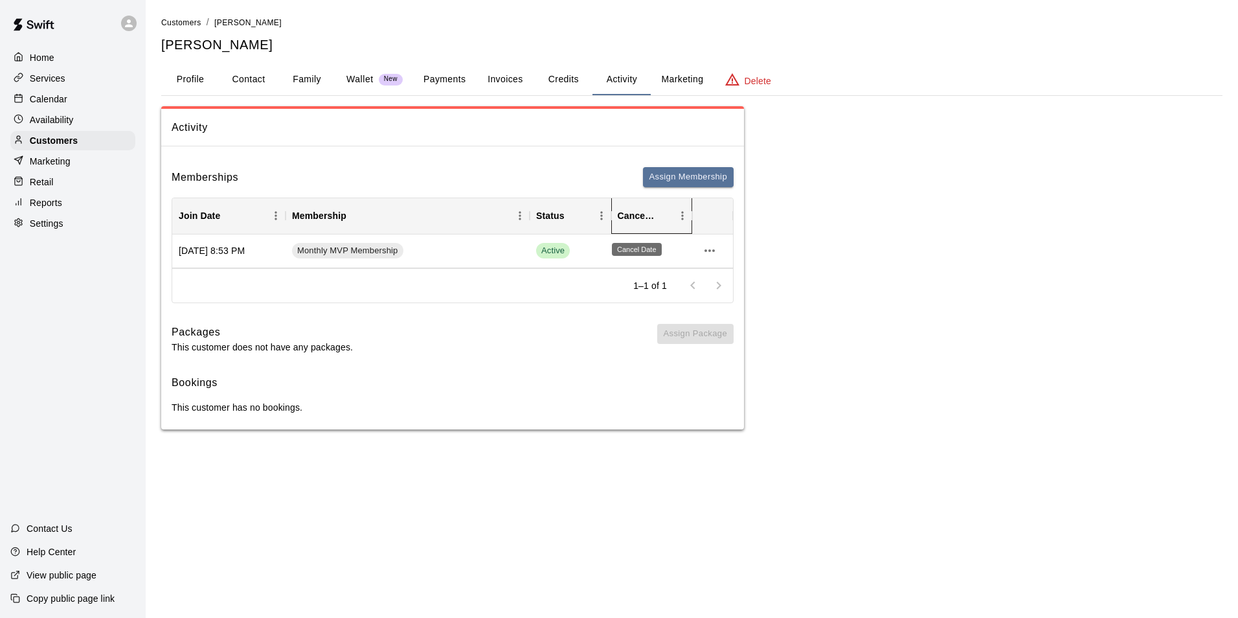
click at [654, 215] on div "Cancel Date" at bounding box center [637, 216] width 38 height 36
click at [708, 242] on button "more actions" at bounding box center [710, 251] width 22 height 22
click at [714, 293] on li "Cancel" at bounding box center [735, 298] width 73 height 21
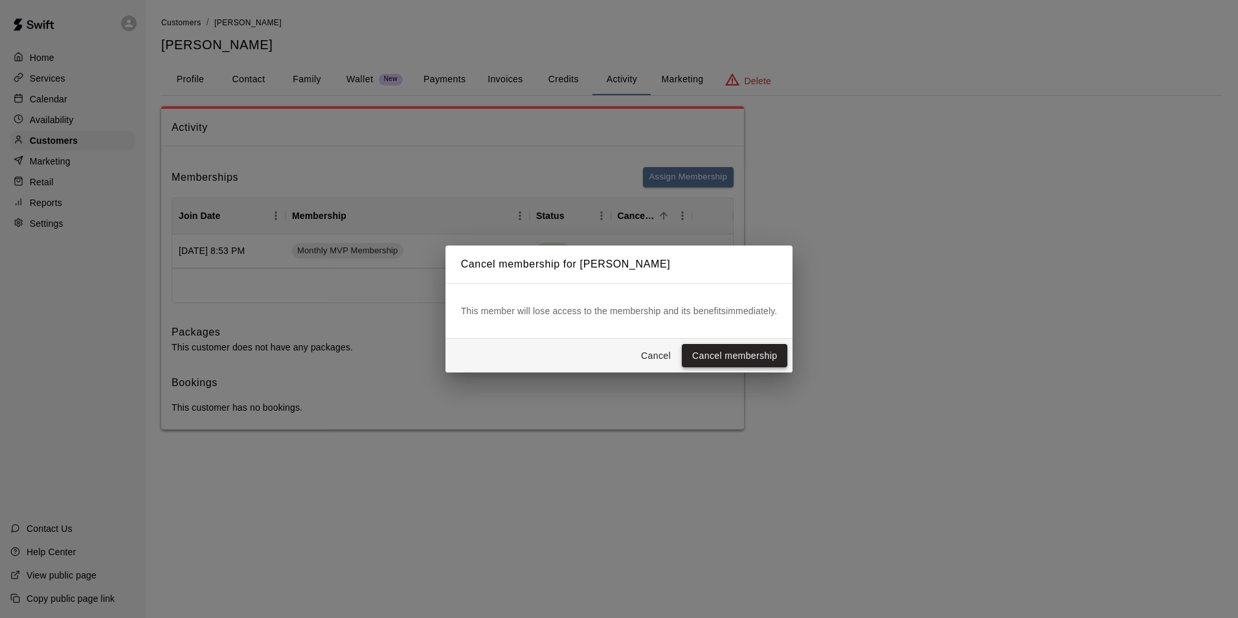
click at [717, 354] on button "Cancel membership" at bounding box center [735, 356] width 106 height 24
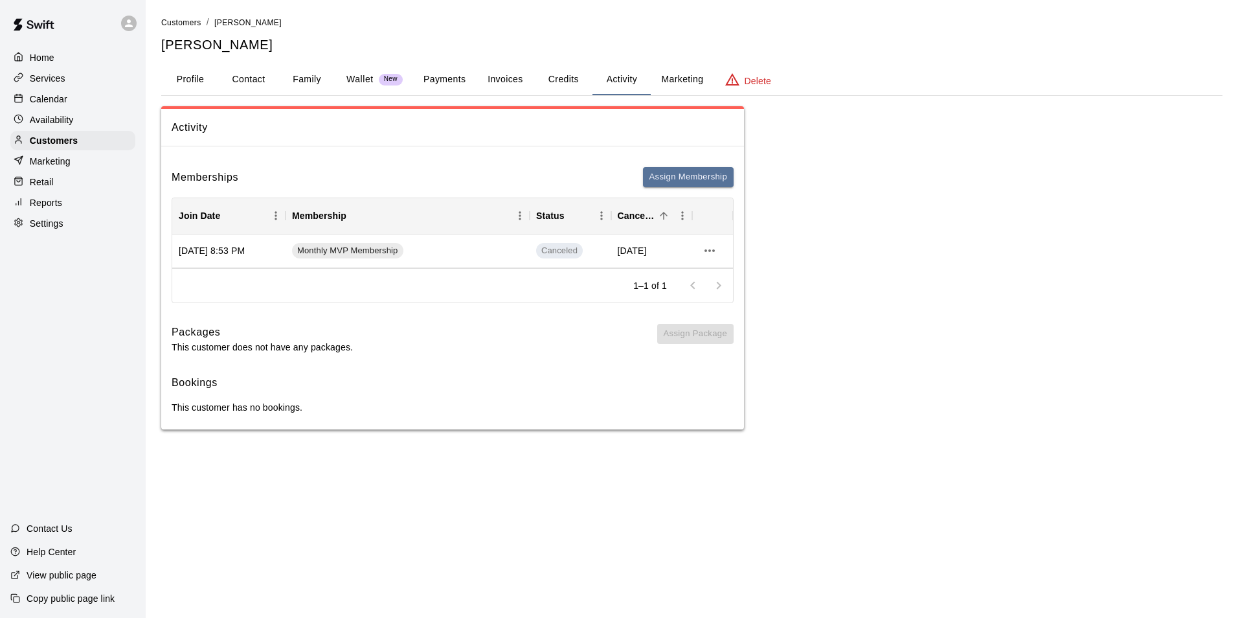
click at [74, 98] on div "Calendar" at bounding box center [72, 98] width 125 height 19
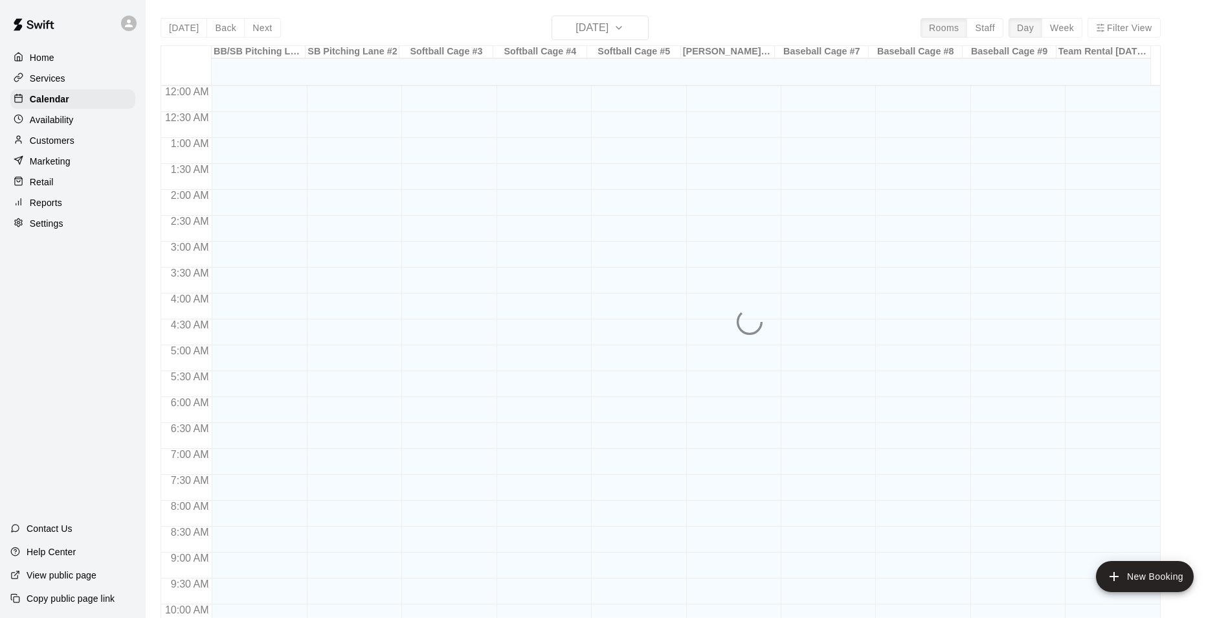
scroll to position [658, 0]
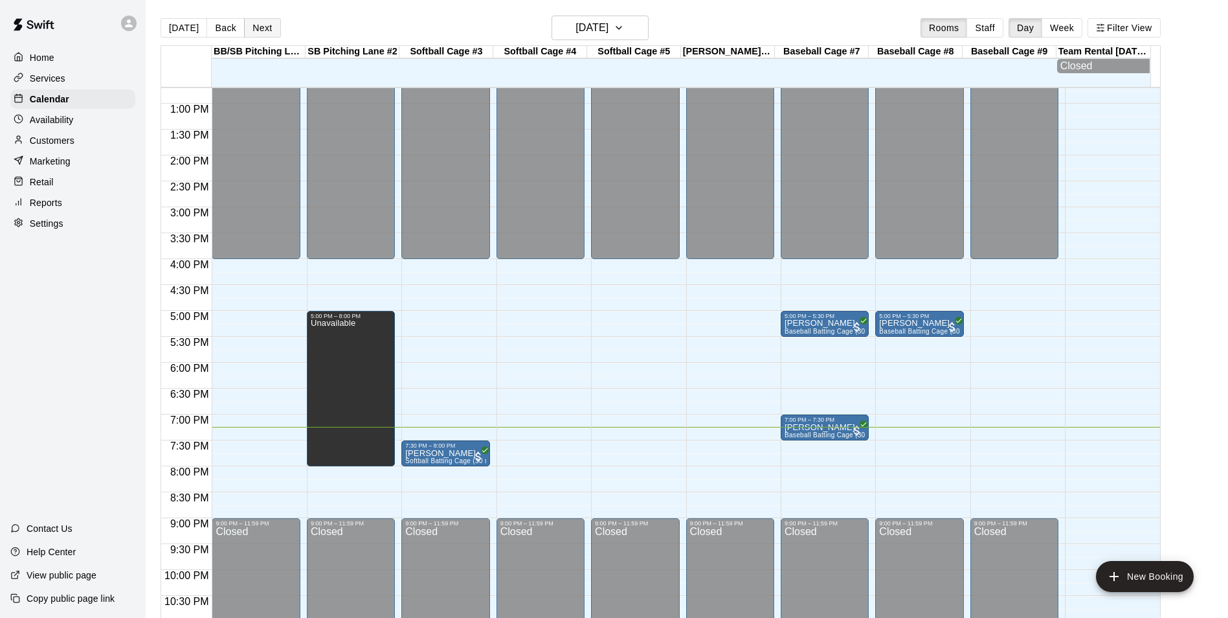
click at [252, 27] on button "Next" at bounding box center [262, 27] width 36 height 19
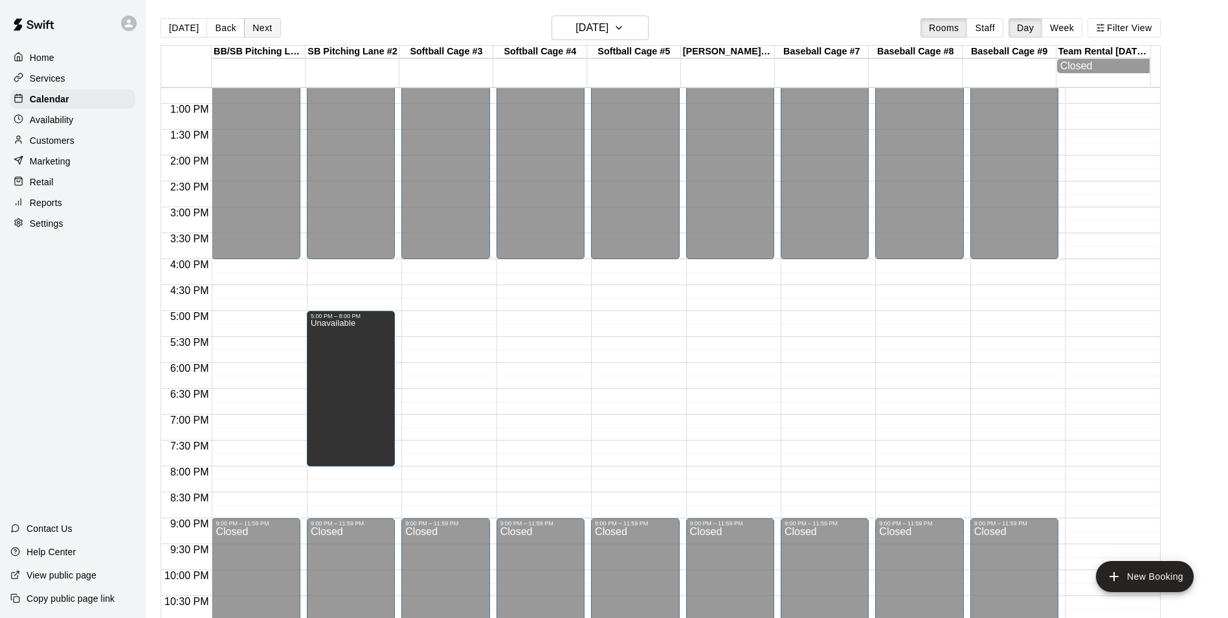
click at [252, 27] on button "Next" at bounding box center [262, 27] width 36 height 19
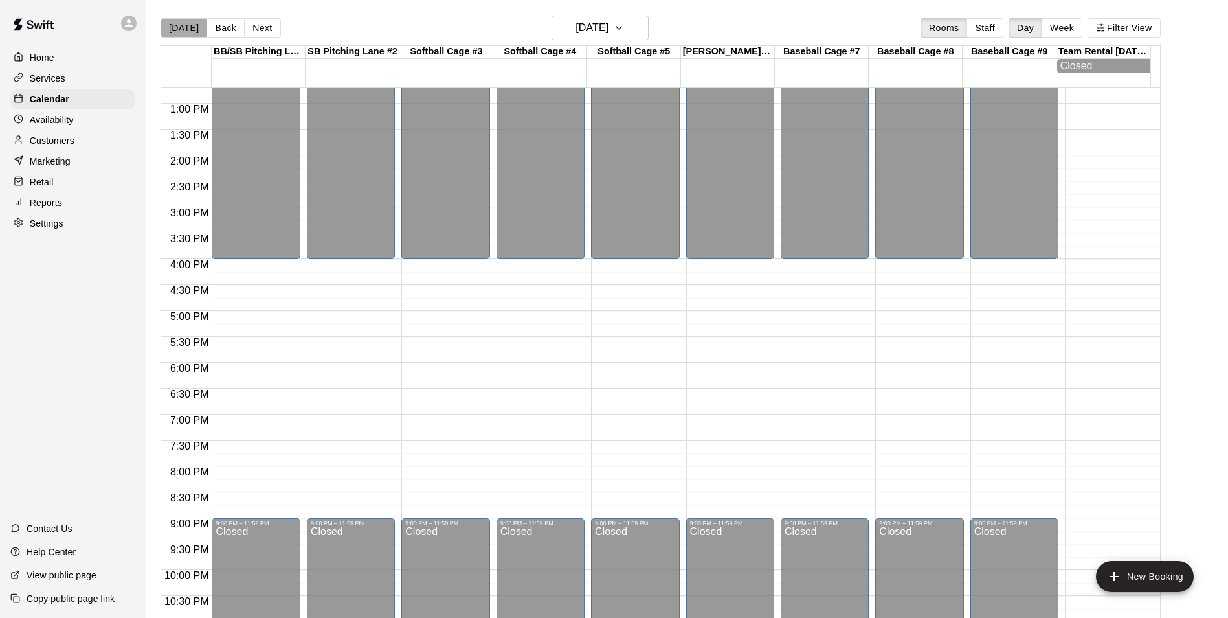
click at [186, 30] on button "[DATE]" at bounding box center [184, 27] width 47 height 19
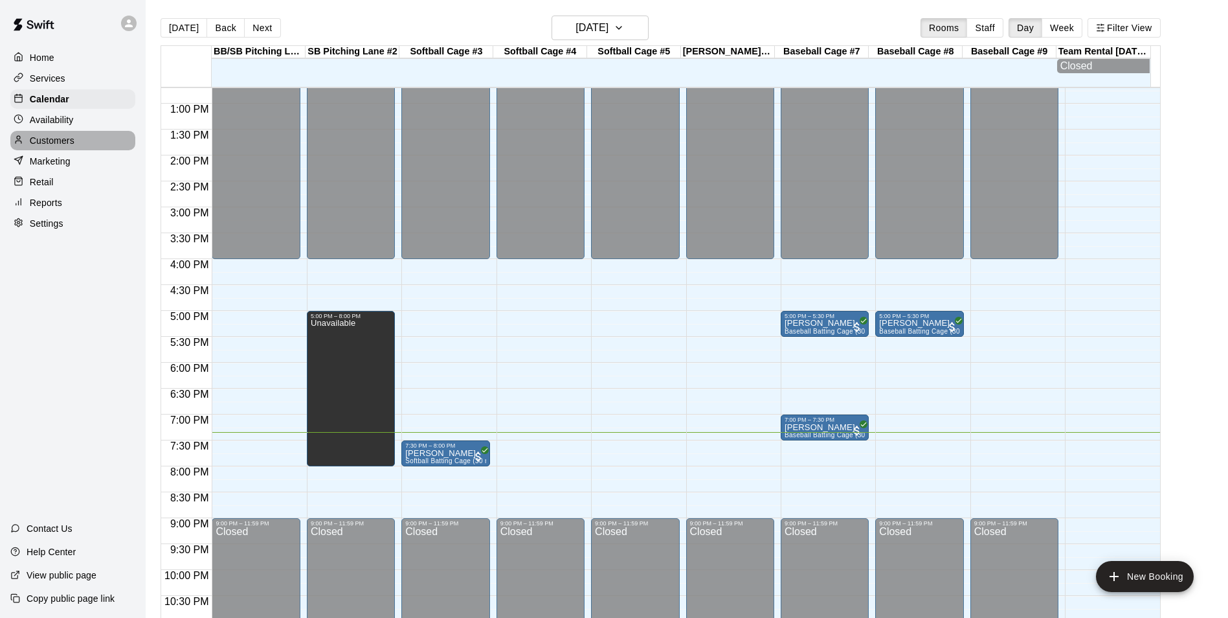
click at [68, 144] on p "Customers" at bounding box center [52, 140] width 45 height 13
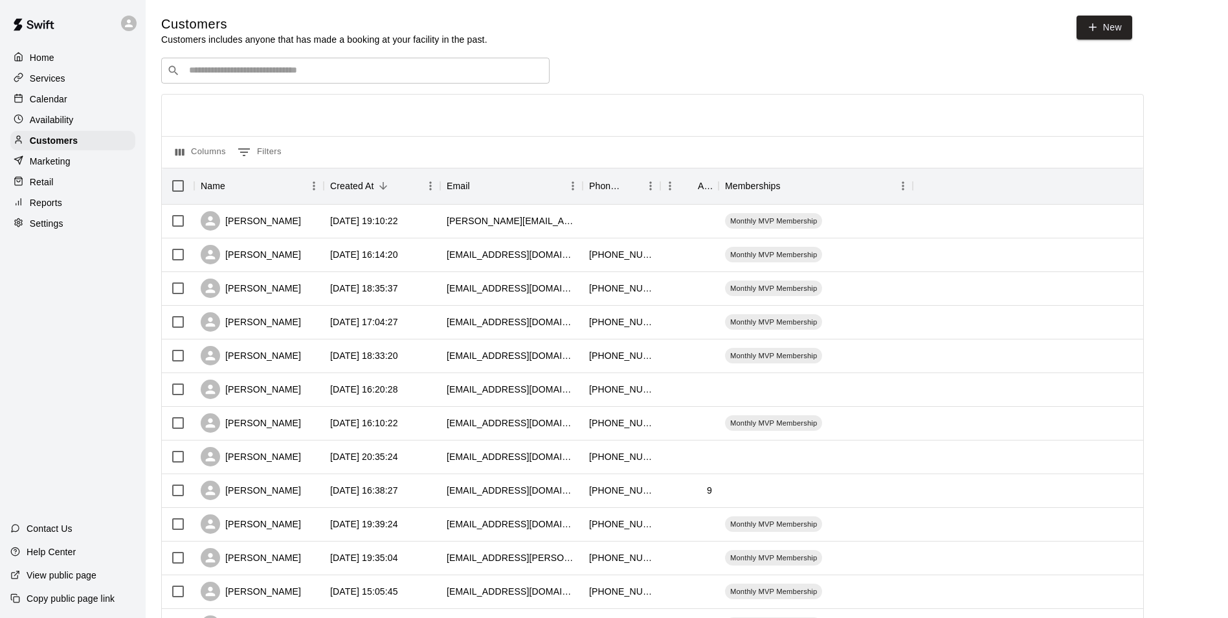
click at [283, 66] on input "Search customers by name or email" at bounding box center [364, 70] width 359 height 13
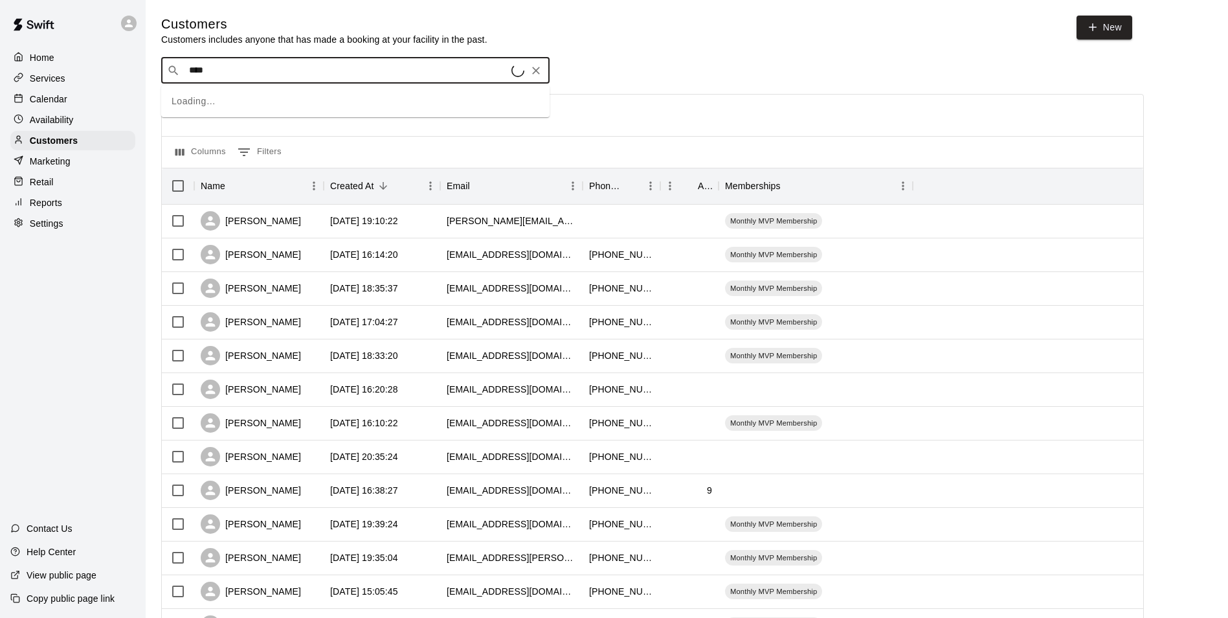
type input "*****"
drag, startPoint x: 330, startPoint y: 85, endPoint x: 333, endPoint y: 97, distance: 12.1
click at [333, 97] on div "[PERSON_NAME] [EMAIL_ADDRESS][DOMAIN_NAME]" at bounding box center [369, 107] width 342 height 28
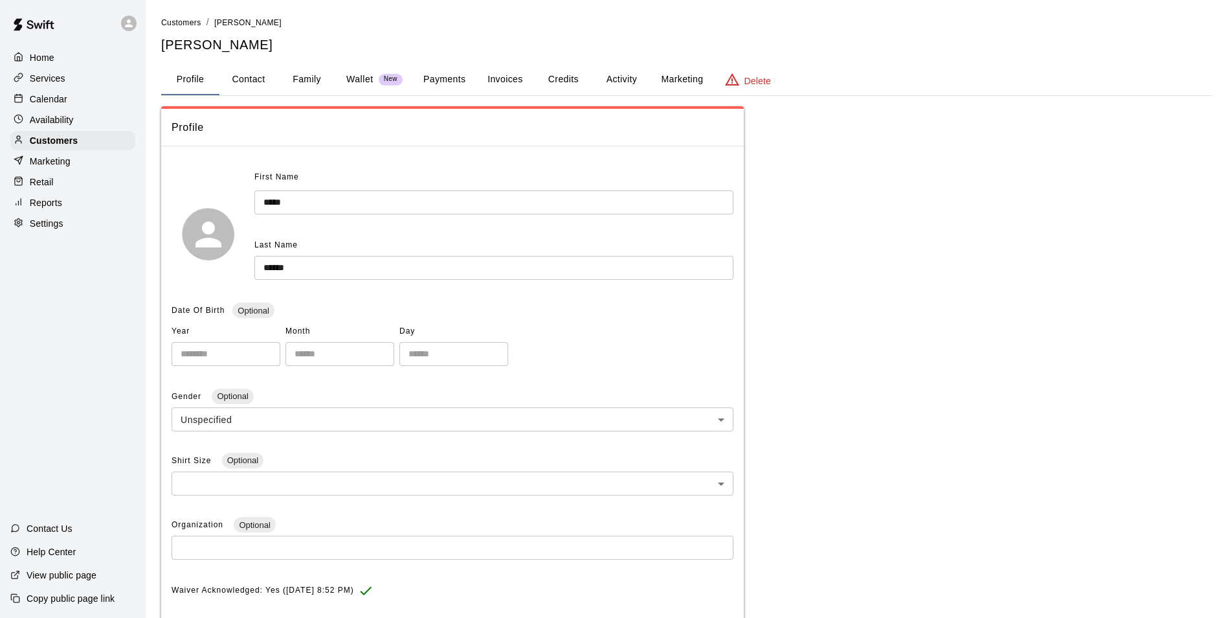
click at [626, 76] on button "Activity" at bounding box center [622, 79] width 58 height 31
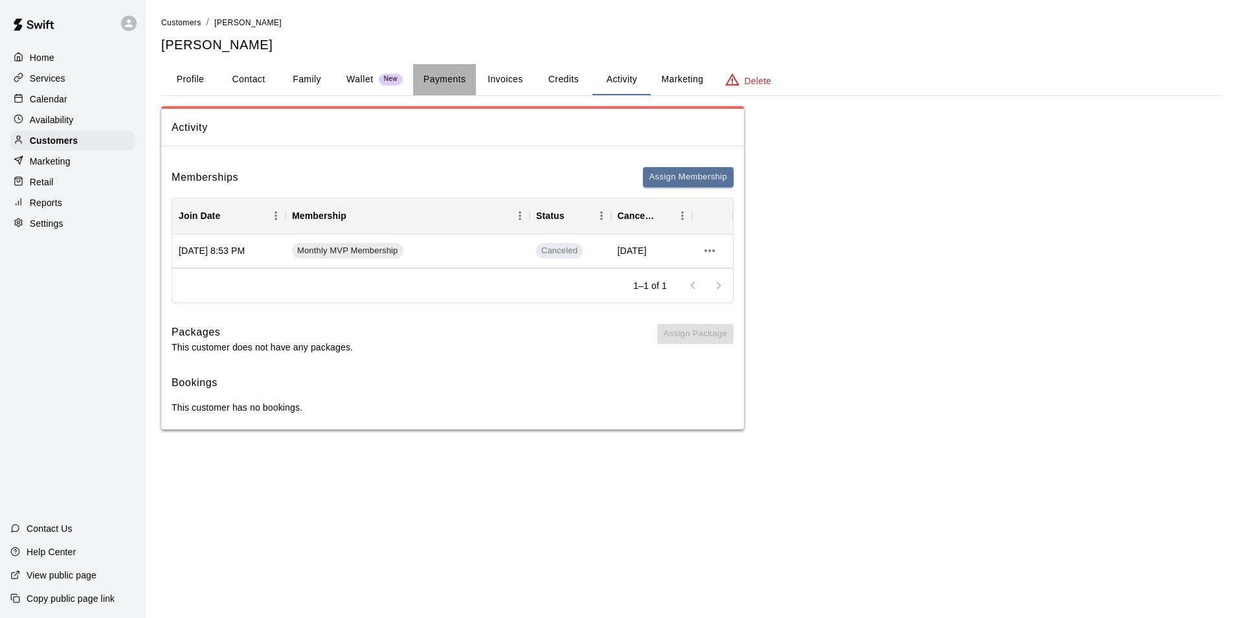
click at [448, 80] on button "Payments" at bounding box center [444, 79] width 63 height 31
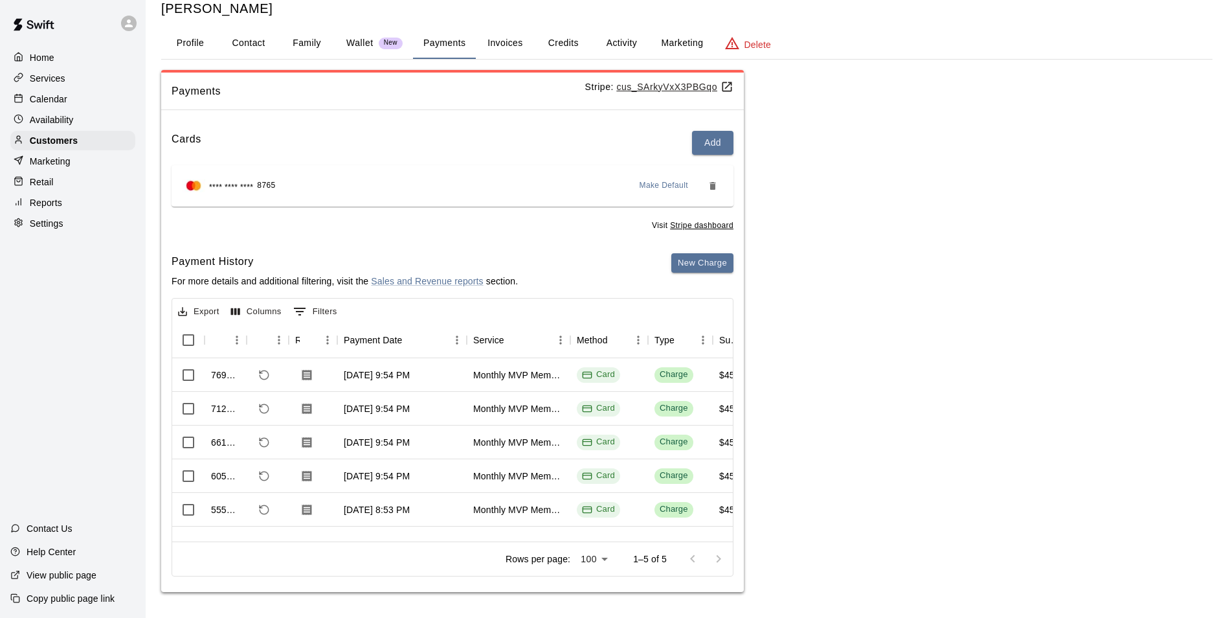
click at [50, 100] on p "Calendar" at bounding box center [49, 99] width 38 height 13
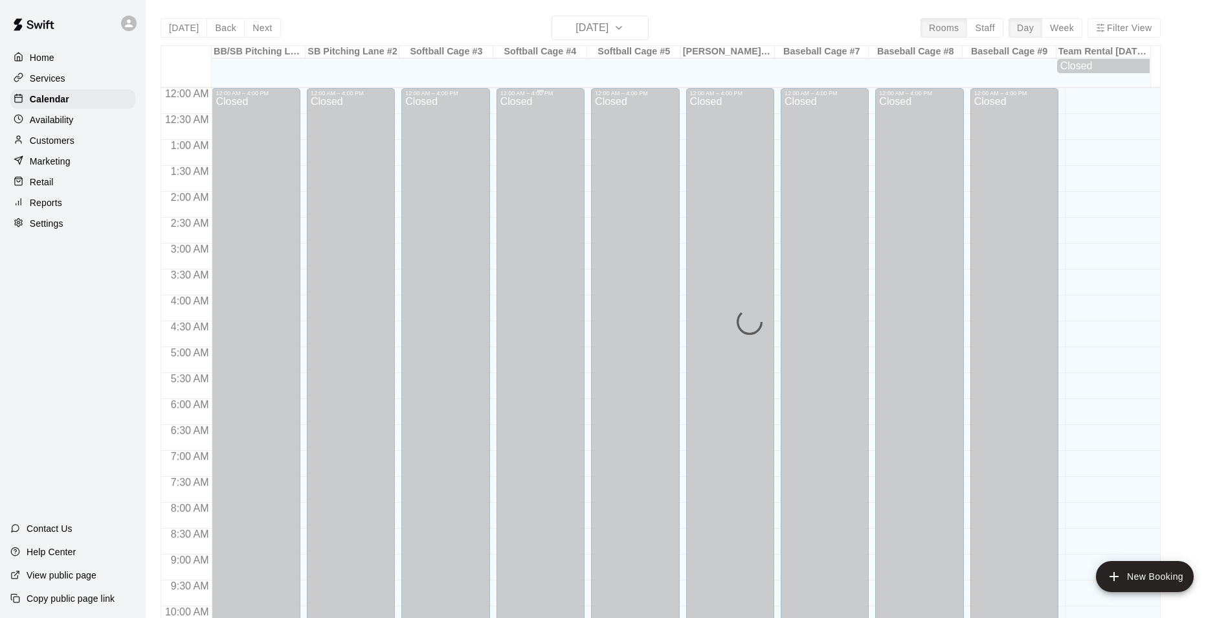
scroll to position [658, 0]
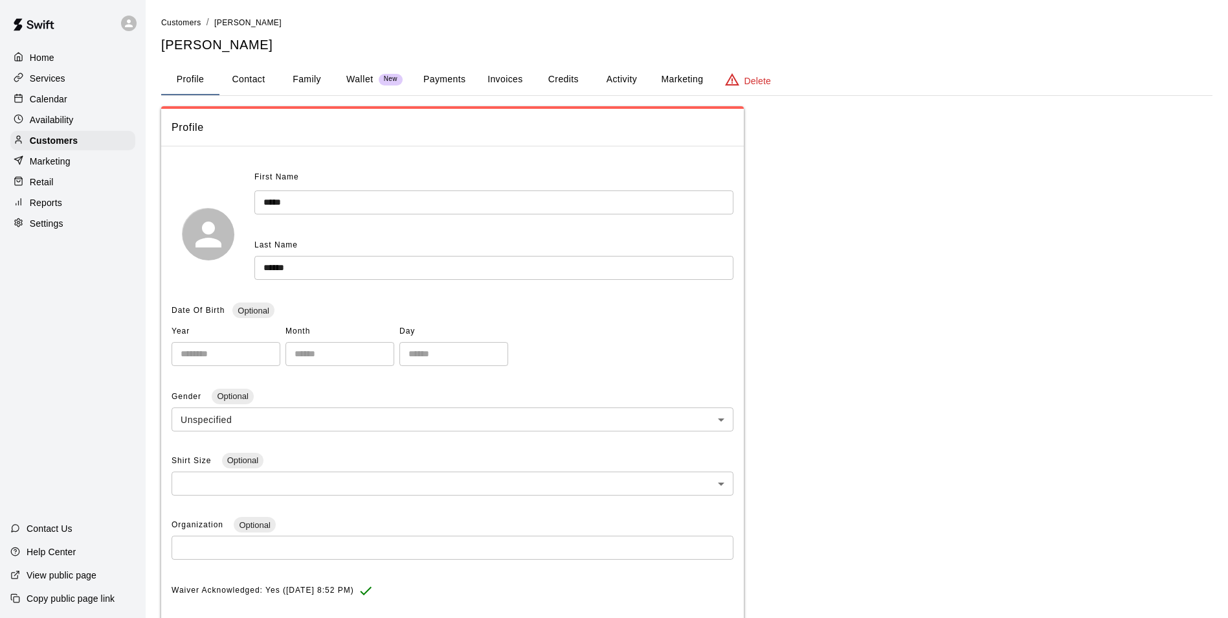
click at [310, 81] on button "Family" at bounding box center [307, 79] width 58 height 31
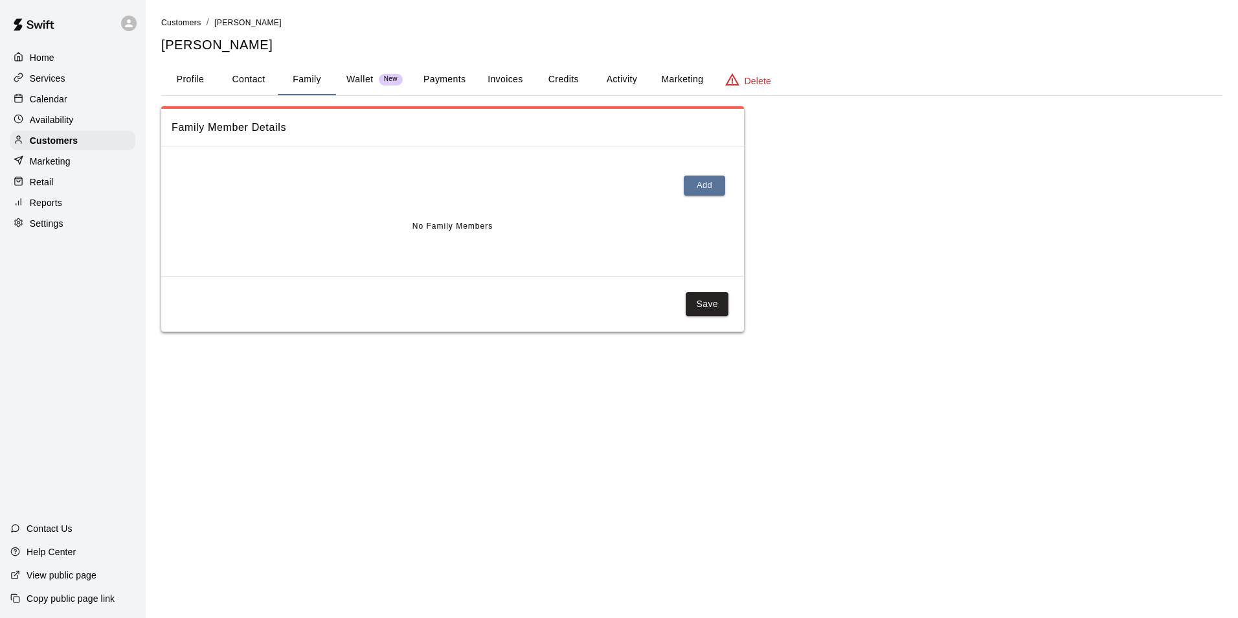
click at [42, 96] on p "Calendar" at bounding box center [49, 99] width 38 height 13
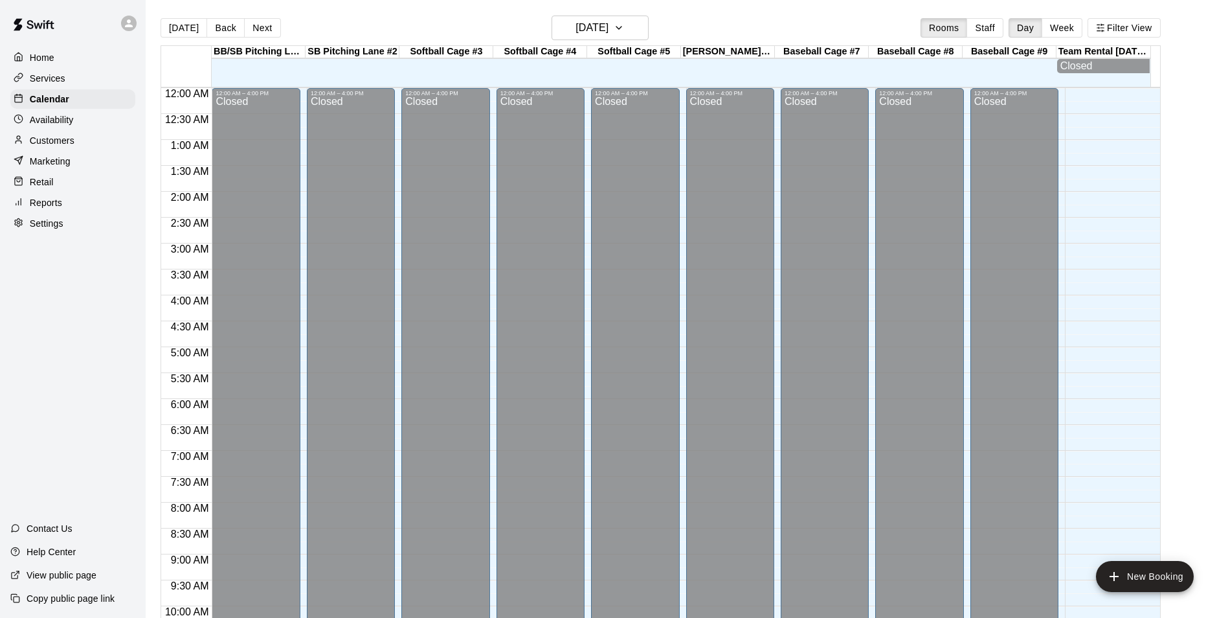
scroll to position [658, 0]
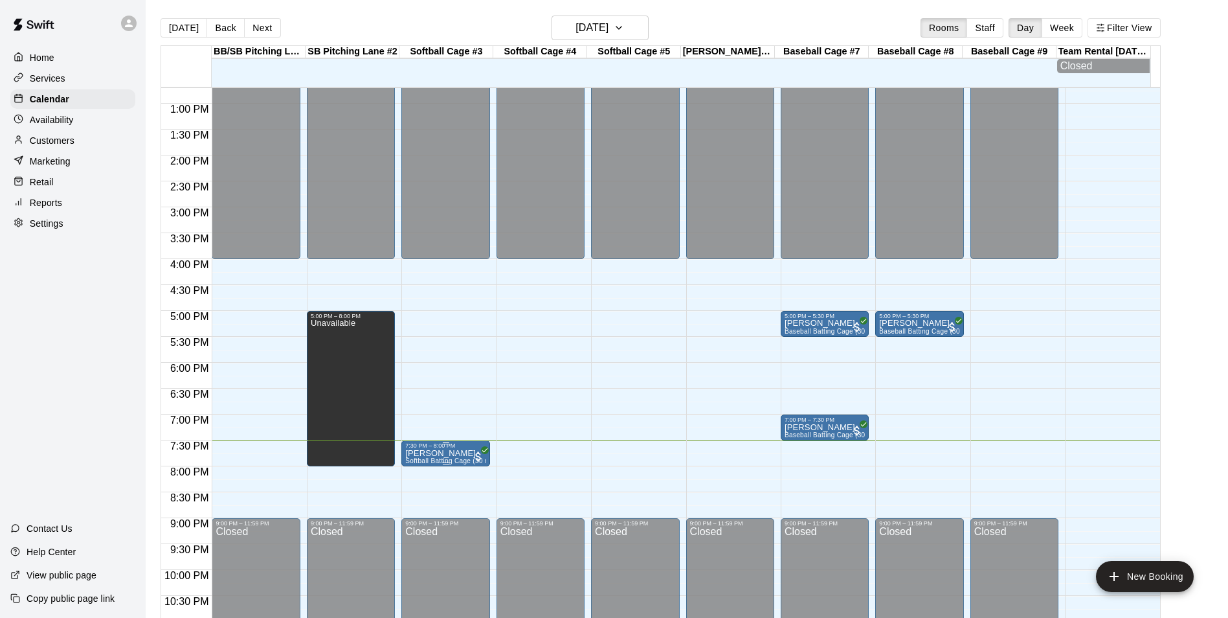
click at [436, 449] on div "7:30 PM – 8:00 PM" at bounding box center [445, 445] width 80 height 6
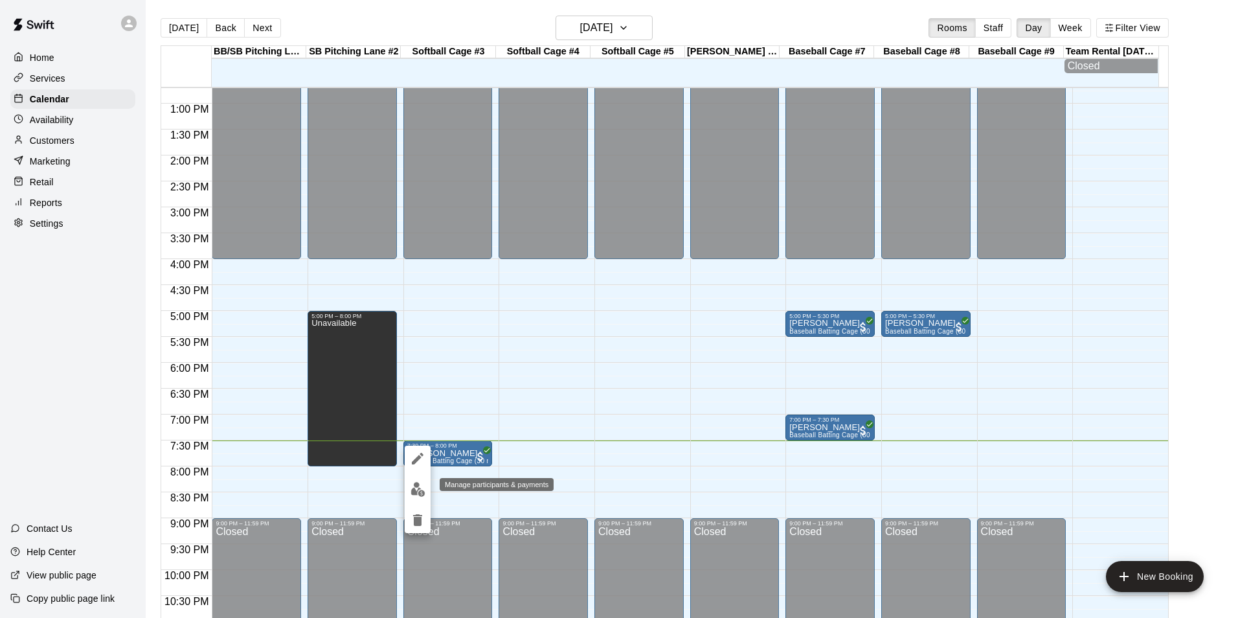
click at [414, 488] on img "edit" at bounding box center [418, 489] width 15 height 15
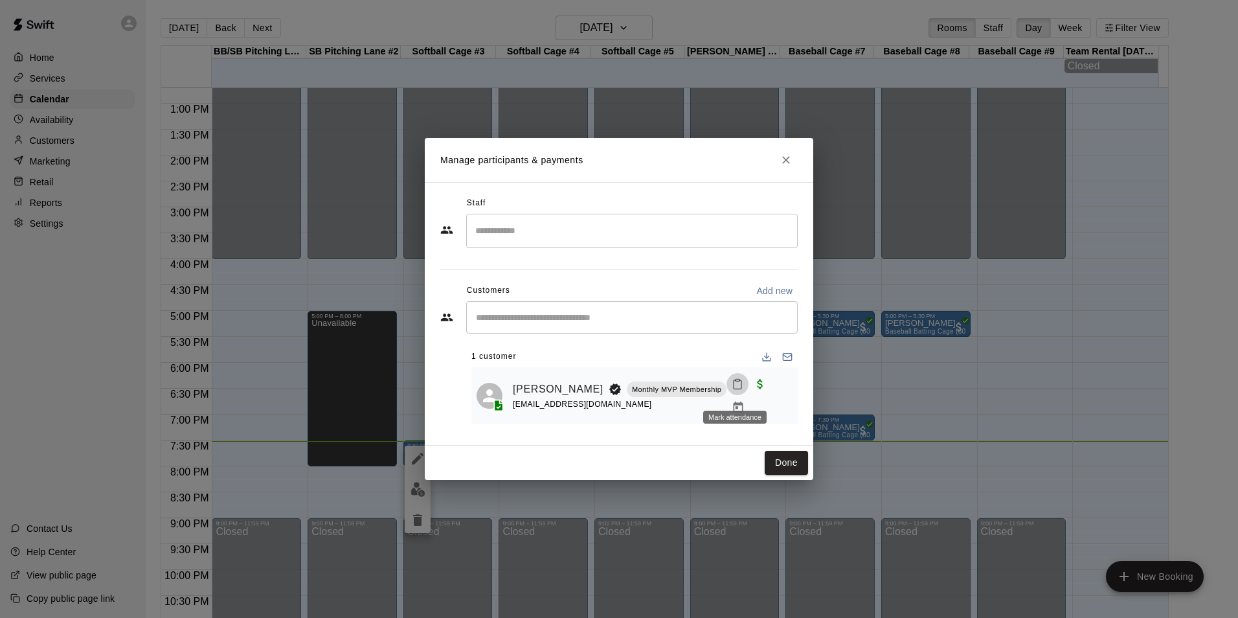
click at [732, 395] on button "Mark attendance" at bounding box center [738, 384] width 22 height 22
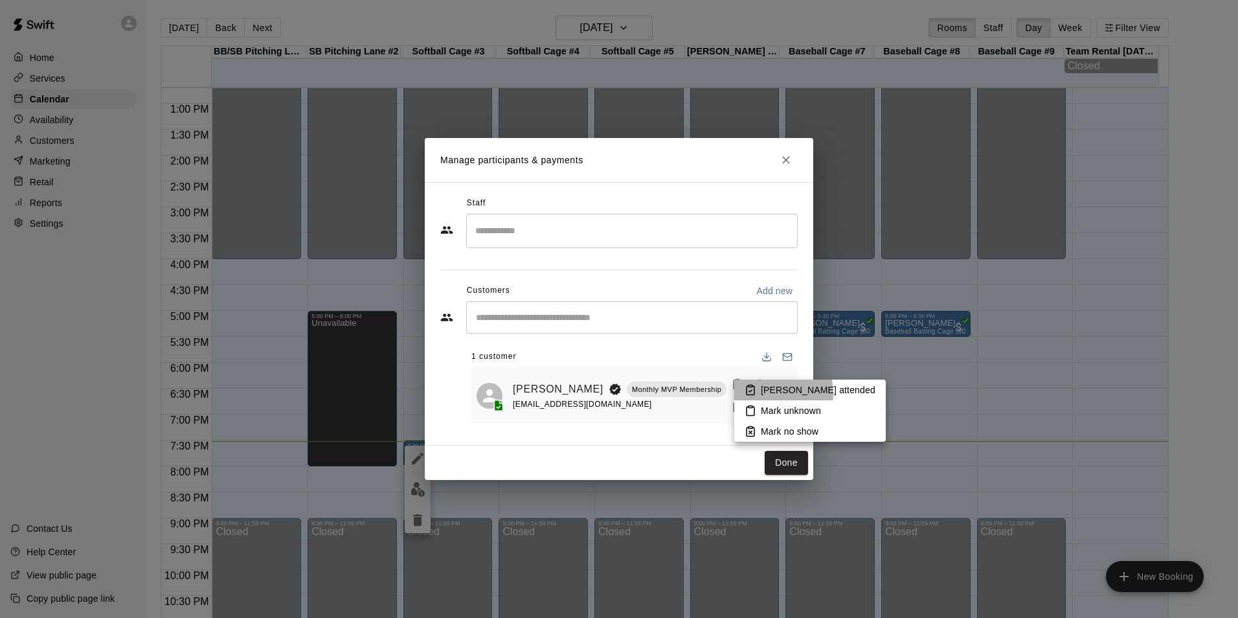
click at [759, 394] on li "[PERSON_NAME] attended" at bounding box center [810, 389] width 152 height 21
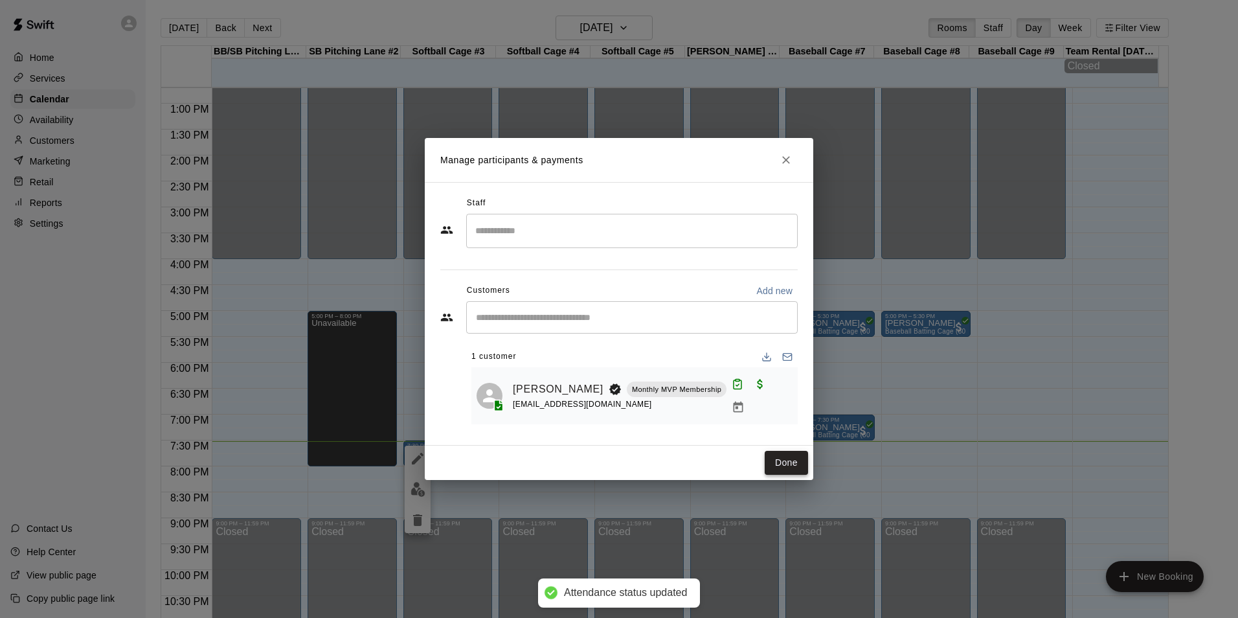
click at [790, 456] on button "Done" at bounding box center [786, 463] width 43 height 24
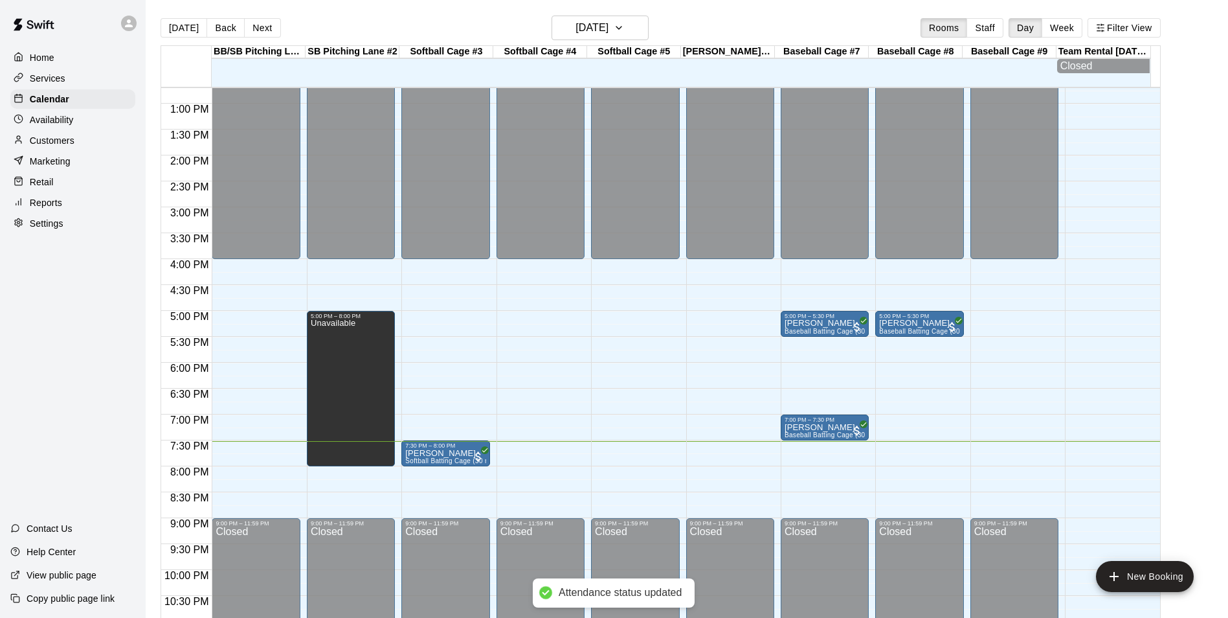
click at [1195, 263] on main "[DATE] Back [DATE][DATE] Rooms Staff Day Week Filter View BB/SB [GEOGRAPHIC_DAT…" at bounding box center [687, 325] width 1072 height 618
